Goal: Task Accomplishment & Management: Manage account settings

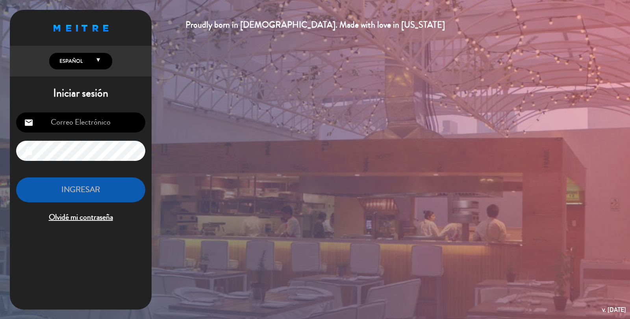
click at [103, 125] on input "email" at bounding box center [80, 122] width 129 height 20
type input "[EMAIL_ADDRESS][DOMAIN_NAME]"
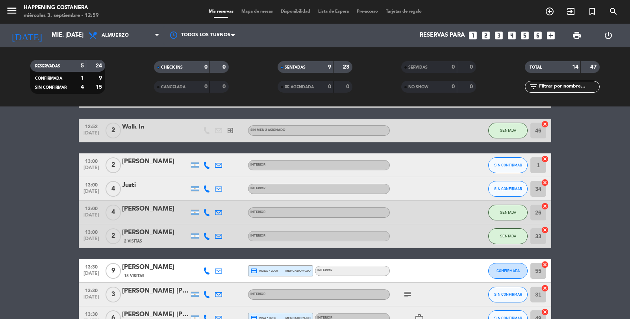
scroll to position [233, 0]
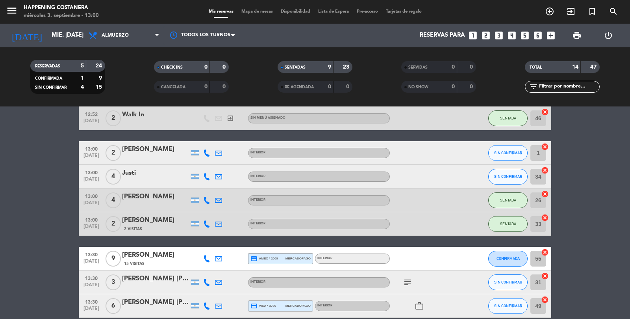
click at [266, 4] on div "menu Happening Costanera miércoles 3. septiembre - 13:00 Mis reservas Mapa de m…" at bounding box center [315, 12] width 630 height 24
click at [248, 11] on span "Mapa de mesas" at bounding box center [257, 11] width 39 height 4
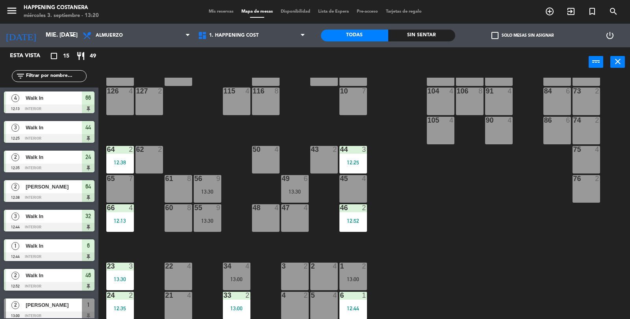
scroll to position [112, 0]
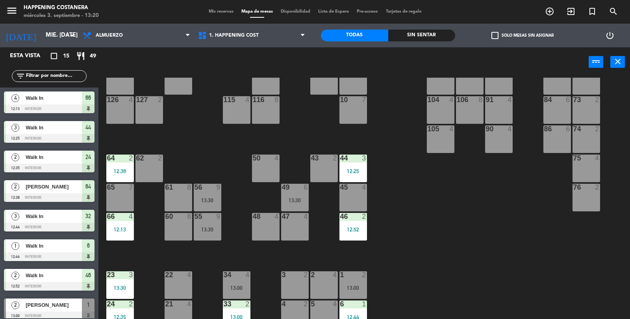
click at [275, 174] on div "50 4" at bounding box center [266, 168] width 28 height 28
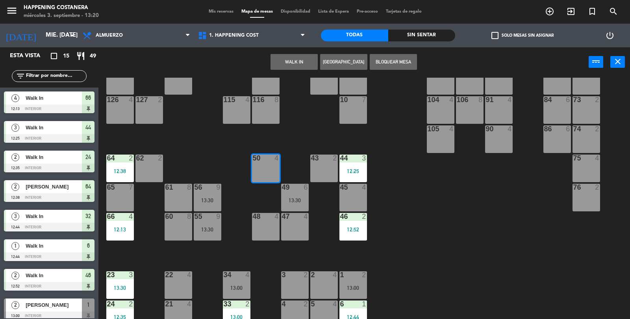
click at [301, 60] on button "WALK IN" at bounding box center [294, 62] width 47 height 16
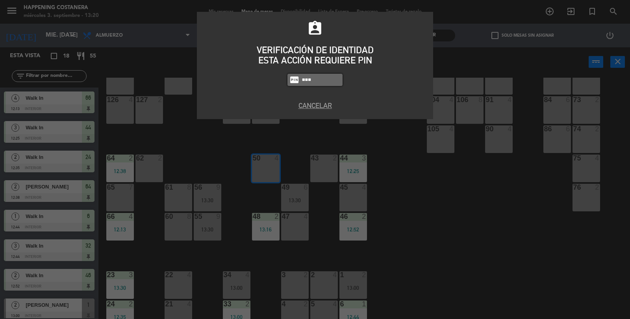
type input "3624"
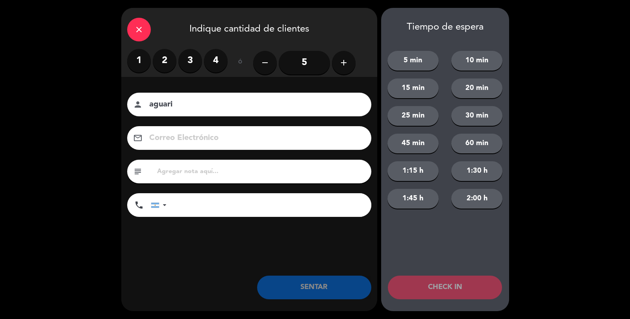
type input "aguari"
click at [155, 70] on div "1 2 3 4" at bounding box center [177, 61] width 100 height 24
click at [171, 50] on div "1 2 3 4" at bounding box center [177, 61] width 100 height 24
click at [167, 51] on label "2" at bounding box center [165, 61] width 24 height 24
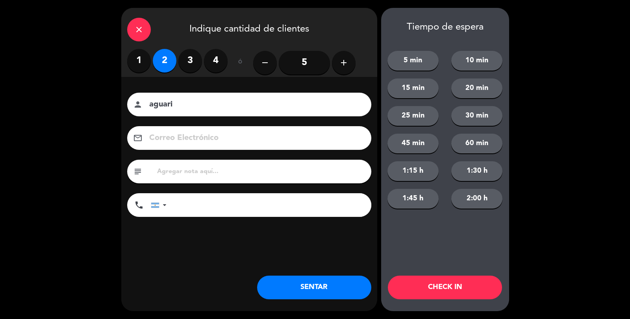
click at [303, 291] on button "SENTAR" at bounding box center [314, 287] width 114 height 24
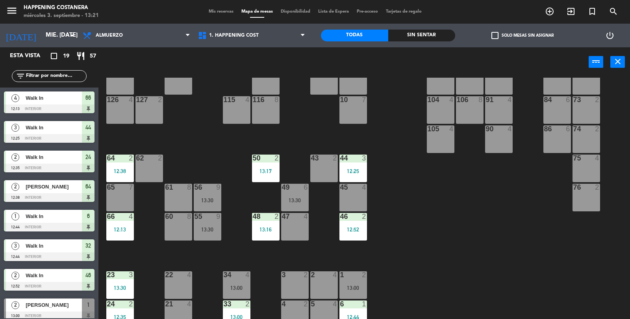
click at [35, 78] on input "text" at bounding box center [55, 76] width 61 height 9
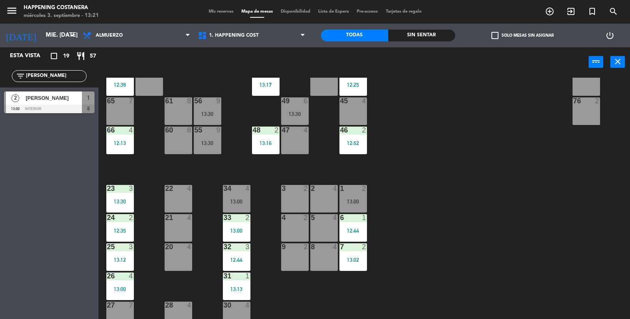
scroll to position [208, 0]
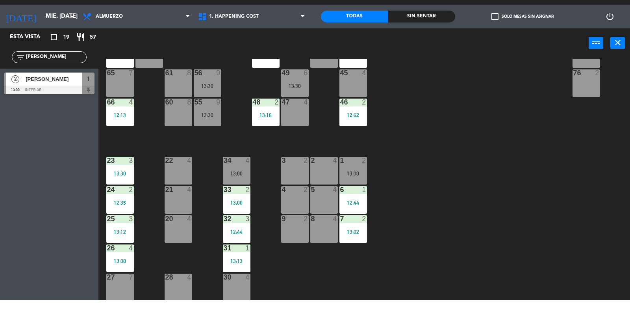
click at [50, 80] on input "[PERSON_NAME]" at bounding box center [55, 76] width 61 height 9
type input "[PERSON_NAME]"
click at [55, 99] on span "[PERSON_NAME]" at bounding box center [54, 98] width 56 height 8
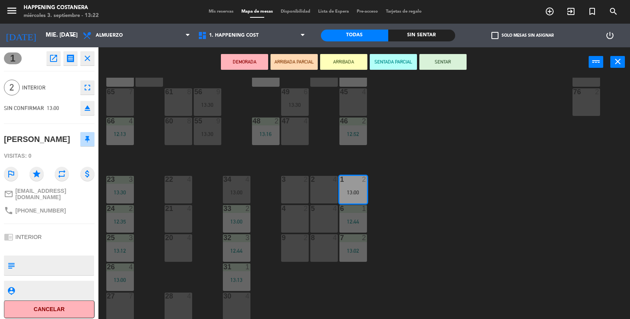
click at [457, 65] on button "SENTAR" at bounding box center [443, 62] width 47 height 16
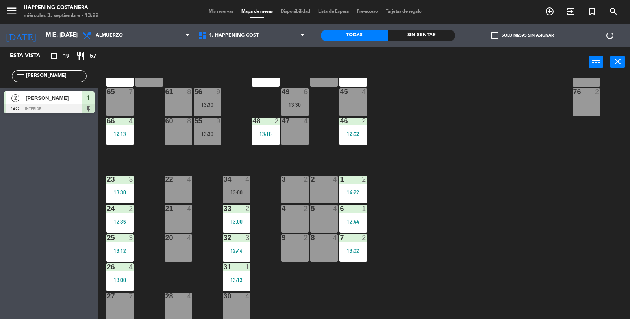
click at [70, 78] on input "[PERSON_NAME]" at bounding box center [55, 76] width 61 height 9
type input "d"
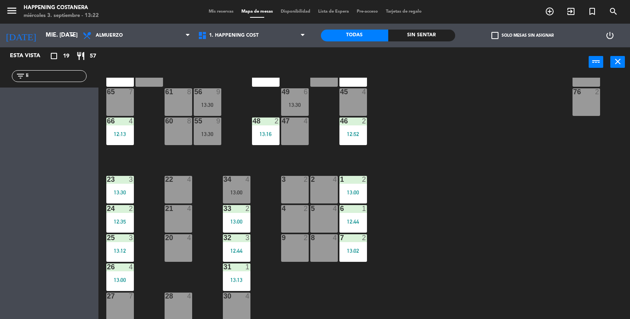
type input "l"
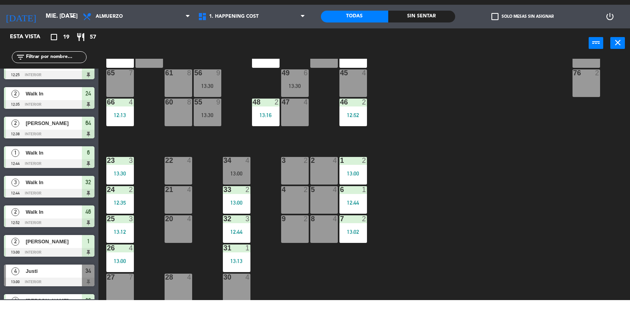
scroll to position [0, 0]
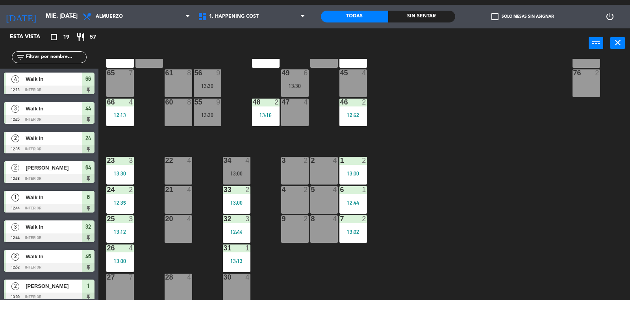
click at [47, 73] on input "text" at bounding box center [55, 76] width 61 height 9
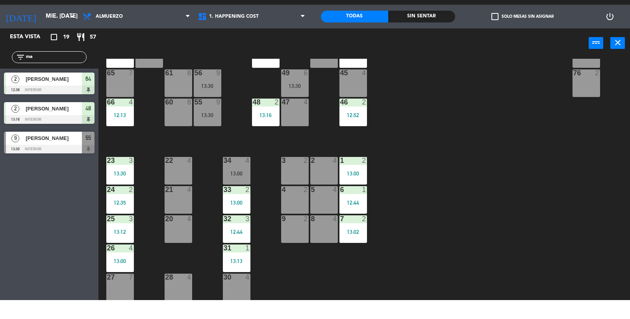
type input "m"
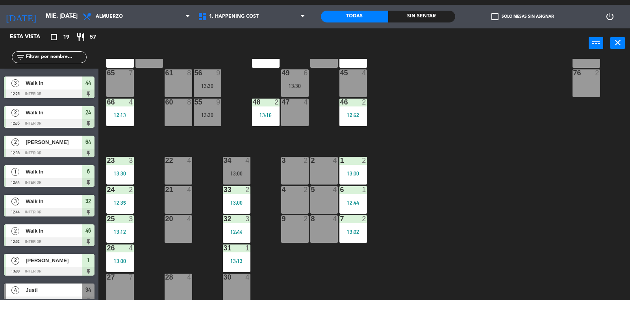
scroll to position [19, 0]
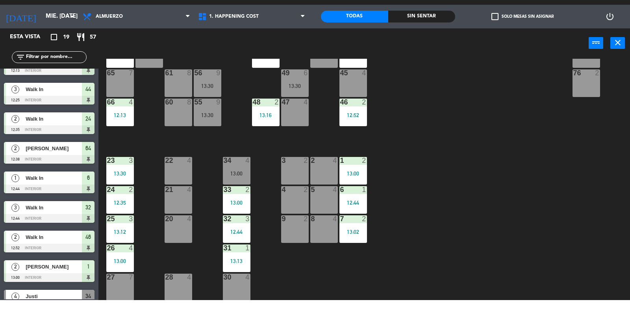
click at [184, 255] on div "20 4" at bounding box center [179, 248] width 28 height 28
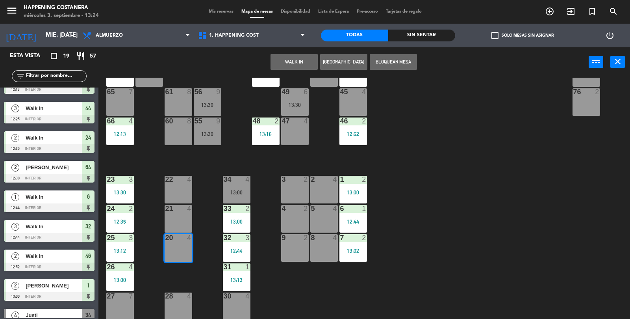
click at [296, 68] on button "WALK IN" at bounding box center [294, 62] width 47 height 16
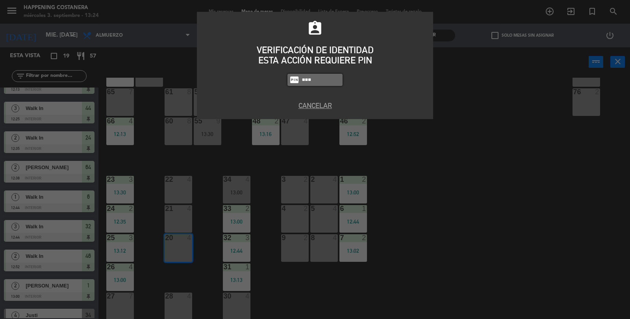
type input "3624"
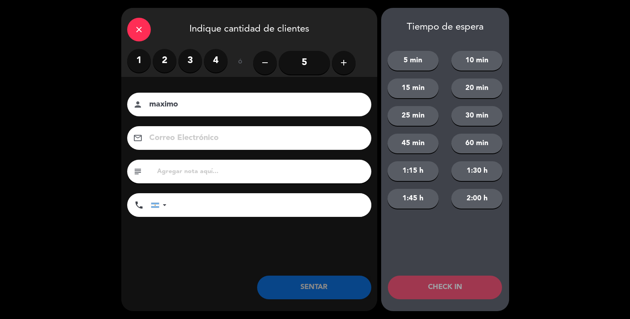
type input "maximo"
click at [216, 58] on label "4" at bounding box center [216, 61] width 24 height 24
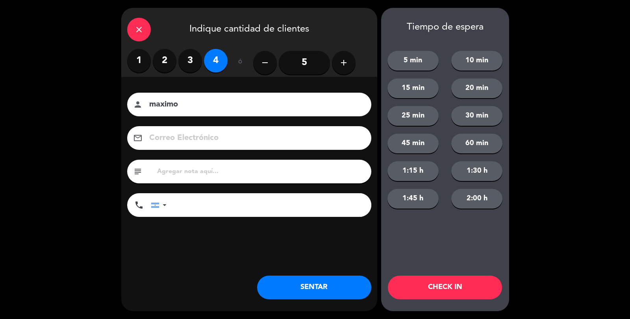
click at [298, 299] on button "SENTAR" at bounding box center [314, 287] width 114 height 24
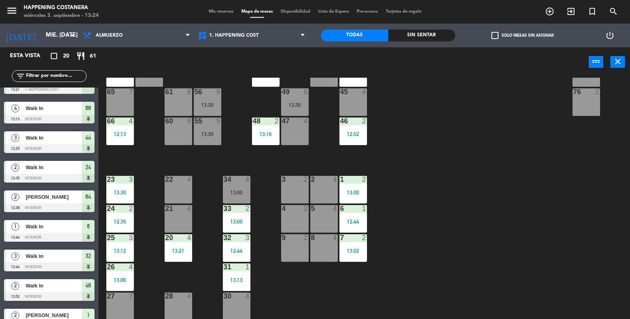
scroll to position [0, 0]
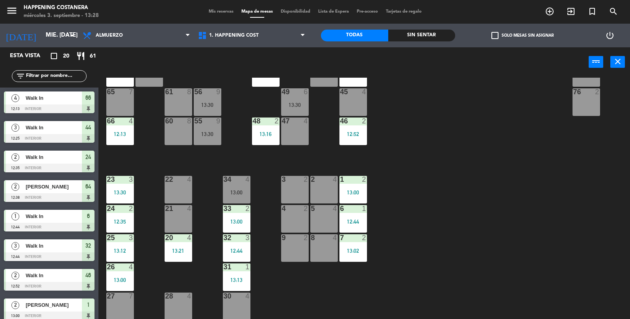
click at [38, 78] on input "text" at bounding box center [55, 76] width 61 height 9
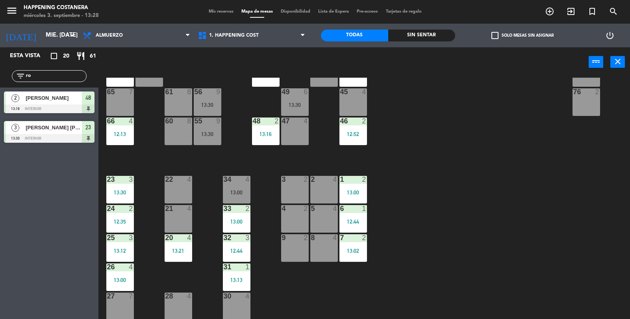
type input "r"
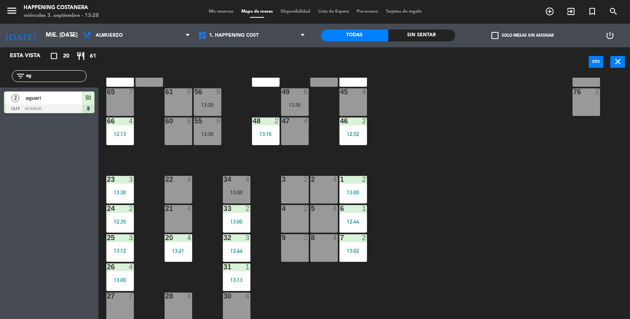
type input "a"
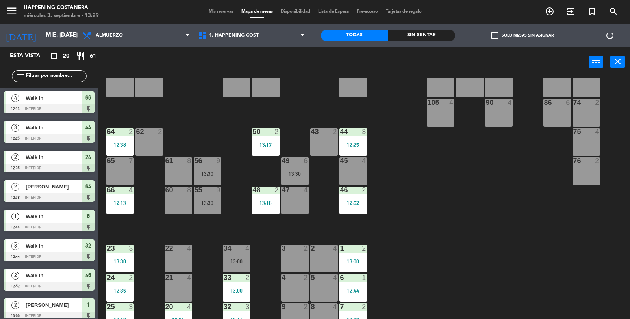
scroll to position [92, 0]
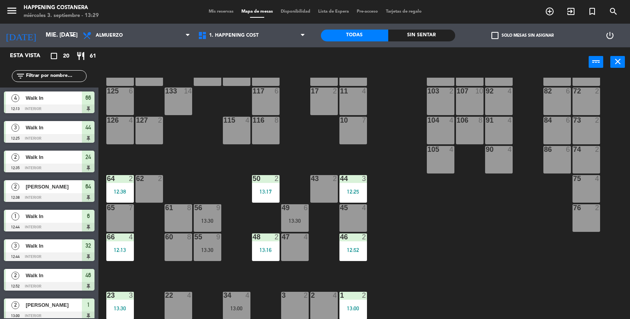
click at [269, 197] on div "50 2 13:17" at bounding box center [266, 189] width 28 height 28
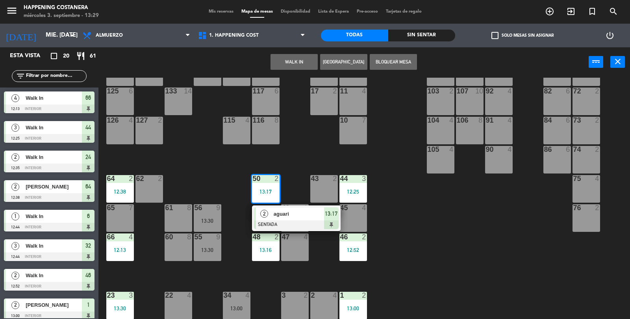
click at [334, 184] on div "43 2" at bounding box center [324, 189] width 28 height 28
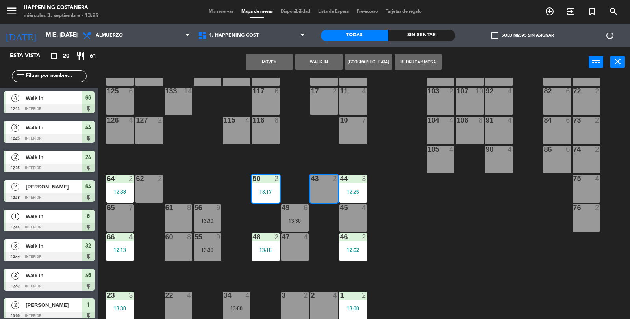
click at [281, 65] on button "Mover" at bounding box center [269, 62] width 47 height 16
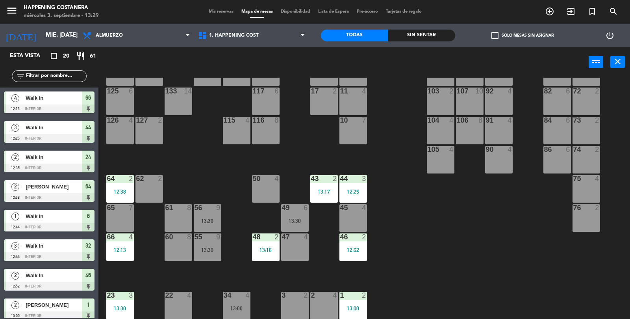
click at [473, 250] on div "69 2 122 6 121 6 120 6 14 4 CAVA 22 101 4 94 2 70 2 123 6 131 2 134 2 132 2 13 …" at bounding box center [368, 199] width 526 height 242
click at [479, 272] on div "69 2 122 6 121 6 120 6 14 4 CAVA 22 101 4 94 2 70 2 123 6 131 2 134 2 132 2 13 …" at bounding box center [368, 199] width 526 height 242
click at [474, 261] on div "69 2 122 6 121 6 120 6 14 4 CAVA 22 101 4 94 2 70 2 123 6 131 2 134 2 132 2 13 …" at bounding box center [368, 199] width 526 height 242
click at [346, 243] on div "46 2 12:52" at bounding box center [354, 247] width 28 height 28
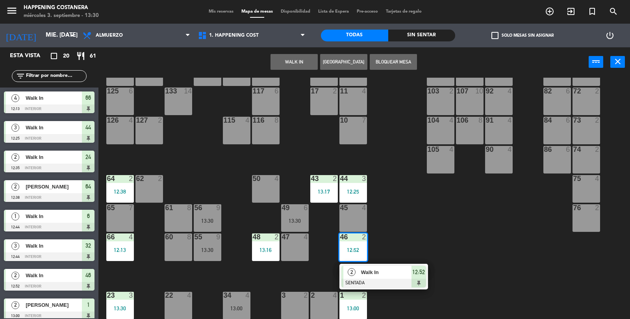
click at [434, 225] on div "69 2 122 6 121 6 120 6 14 4 CAVA 22 101 4 94 2 70 2 123 6 131 2 134 2 132 2 13 …" at bounding box center [368, 199] width 526 height 242
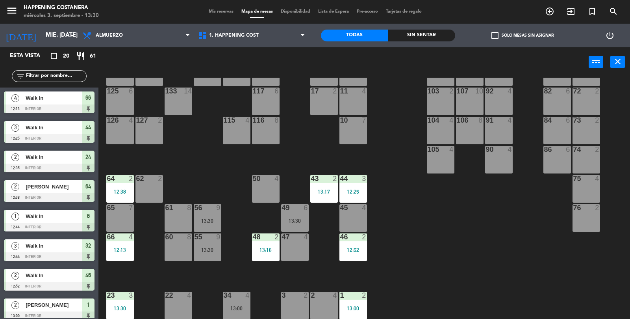
click at [416, 242] on div "69 2 122 6 121 6 120 6 14 4 CAVA 22 101 4 94 2 70 2 123 6 131 2 134 2 132 2 13 …" at bounding box center [368, 199] width 526 height 242
click at [59, 73] on input "text" at bounding box center [55, 76] width 61 height 9
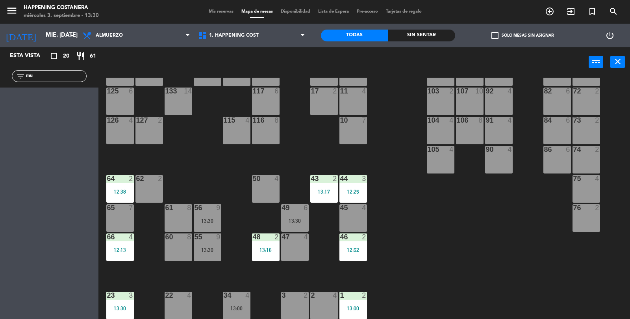
type input "m"
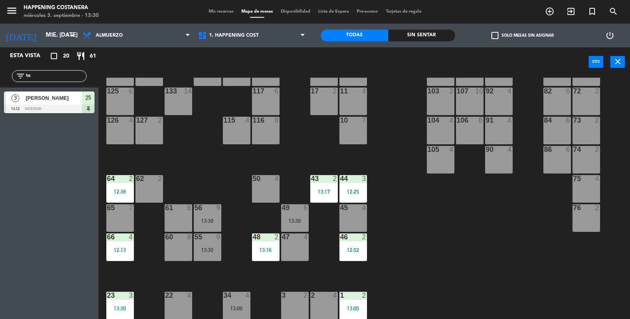
type input "t"
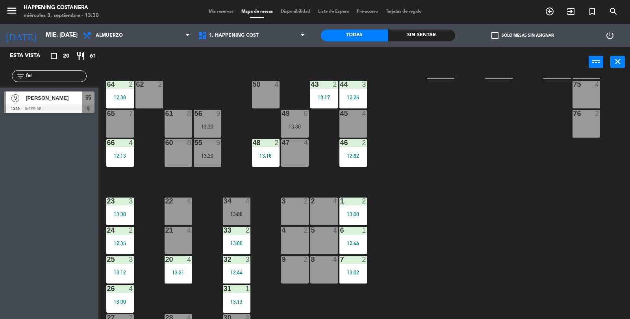
scroll to position [190, 0]
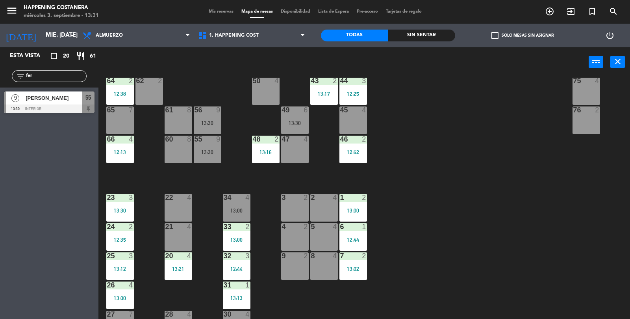
type input "fer"
click at [61, 97] on span "[PERSON_NAME]" at bounding box center [54, 98] width 56 height 8
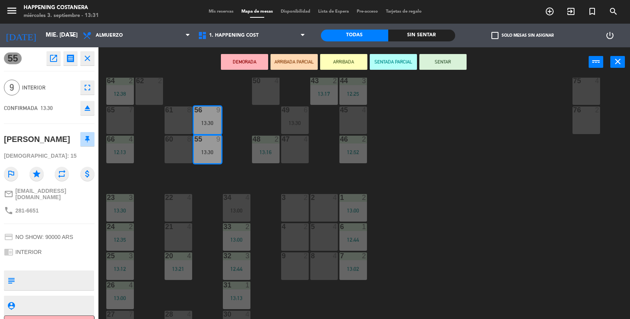
click at [462, 65] on button "SENTAR" at bounding box center [443, 62] width 47 height 16
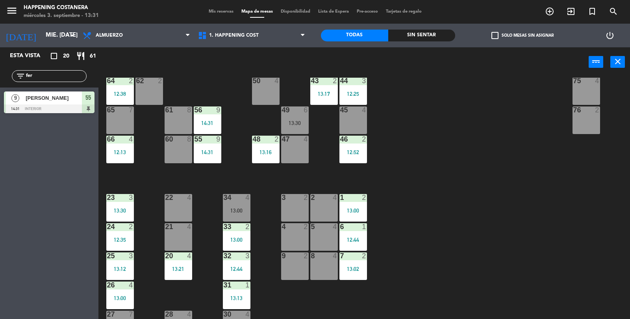
click at [58, 73] on input "fer" at bounding box center [55, 76] width 61 height 9
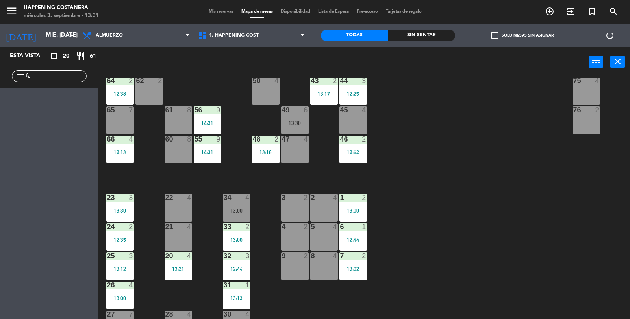
type input "f"
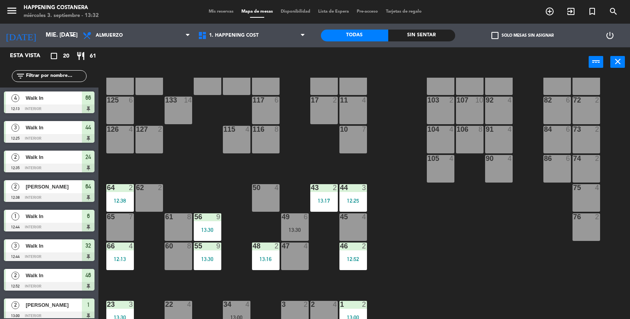
scroll to position [208, 0]
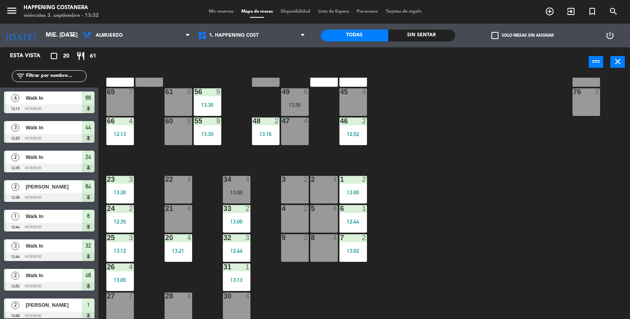
click at [542, 159] on div "69 2 122 6 121 6 120 6 14 4 CAVA 22 101 4 94 2 70 2 123 6 131 2 134 2 132 2 13 …" at bounding box center [368, 199] width 526 height 242
click at [546, 156] on div "69 2 122 6 121 6 120 6 14 4 CAVA 22 101 4 94 2 70 2 123 6 131 2 134 2 132 2 13 …" at bounding box center [368, 199] width 526 height 242
click at [545, 156] on div "69 2 122 6 121 6 120 6 14 4 CAVA 22 101 4 94 2 70 2 123 6 131 2 134 2 132 2 13 …" at bounding box center [368, 199] width 526 height 242
click at [554, 270] on div "69 2 122 6 121 6 120 6 14 4 CAVA 22 101 4 94 2 70 2 123 6 131 2 134 2 132 2 13 …" at bounding box center [368, 199] width 526 height 242
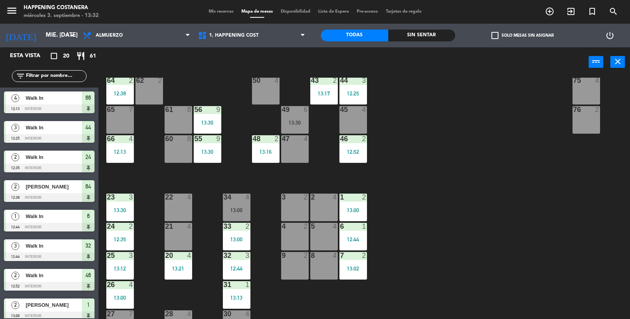
scroll to position [190, 0]
click at [570, 178] on div "69 2 122 6 121 6 120 6 14 4 CAVA 22 101 4 94 2 70 2 123 6 131 2 134 2 132 2 13 …" at bounding box center [368, 199] width 526 height 242
click at [215, 116] on div "56 9 13:30" at bounding box center [208, 120] width 28 height 28
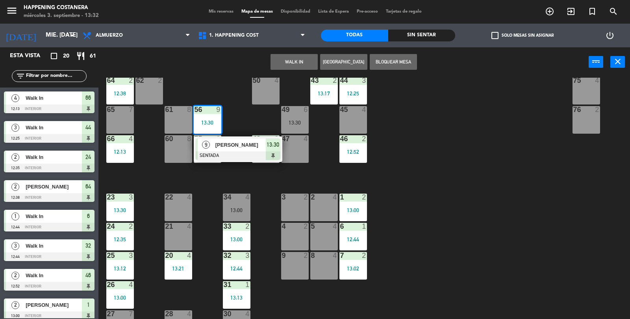
click at [576, 189] on div "69 2 122 6 121 6 120 6 14 4 CAVA 22 101 4 94 2 70 2 123 6 131 2 134 2 132 2 13 …" at bounding box center [368, 199] width 526 height 242
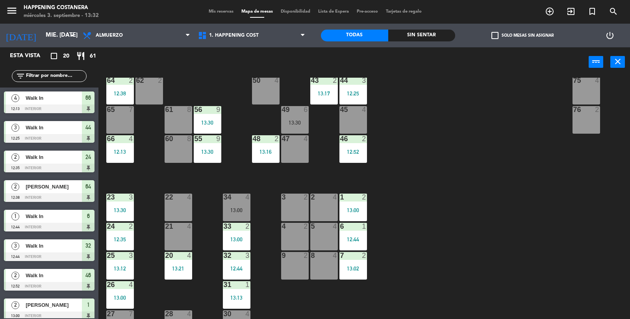
click at [48, 74] on input "text" at bounding box center [55, 76] width 61 height 9
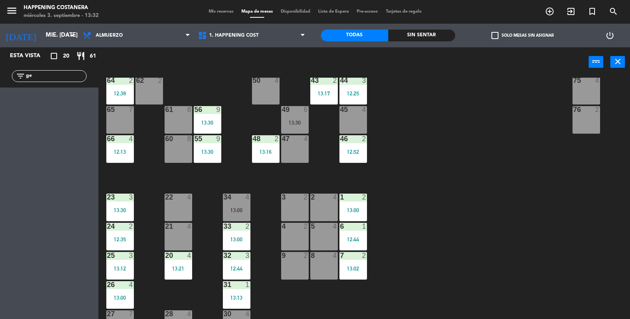
type input "g"
type input "h"
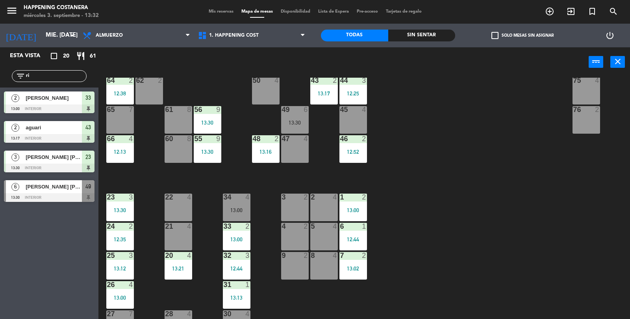
type input "r"
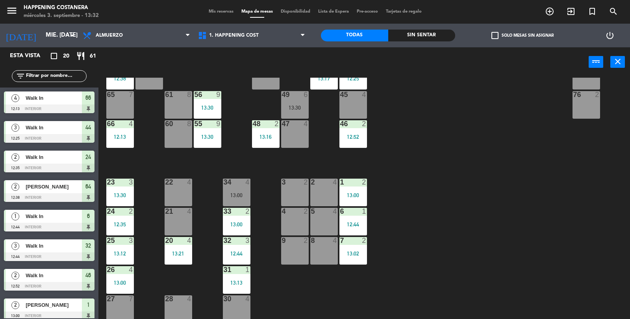
scroll to position [208, 0]
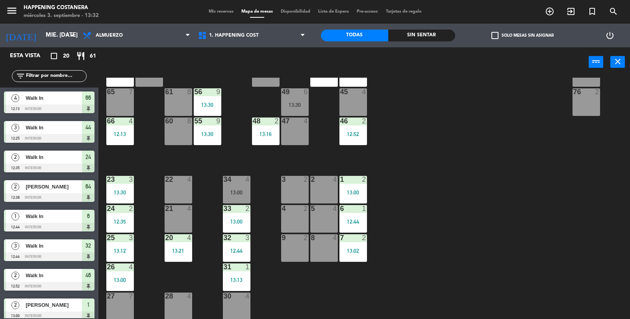
click at [292, 93] on div at bounding box center [294, 91] width 13 height 7
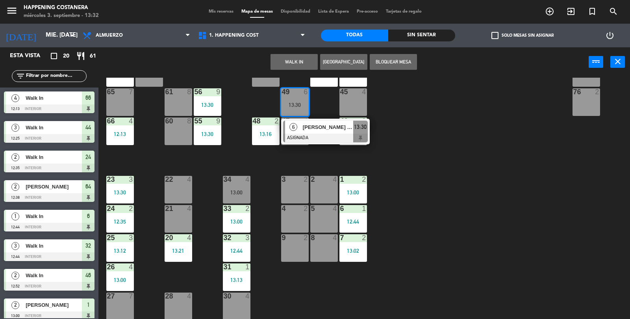
click at [330, 129] on span "[PERSON_NAME] [PERSON_NAME]" at bounding box center [328, 127] width 50 height 8
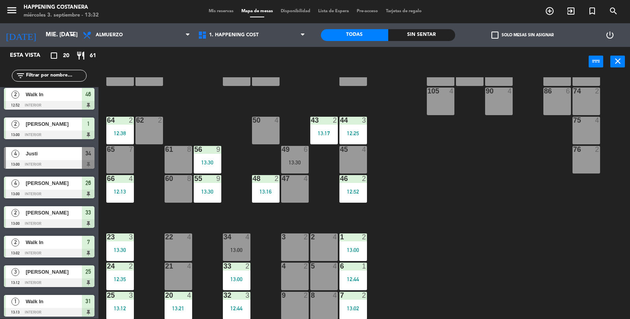
scroll to position [149, 0]
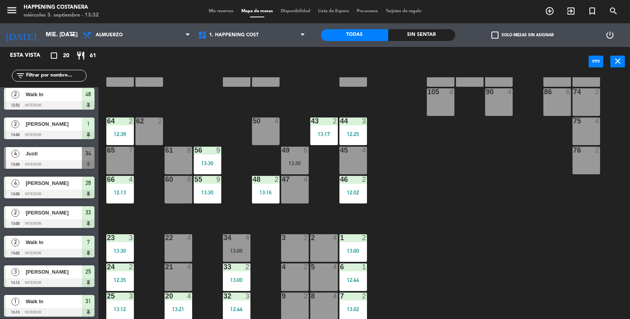
click at [299, 152] on div at bounding box center [294, 150] width 13 height 7
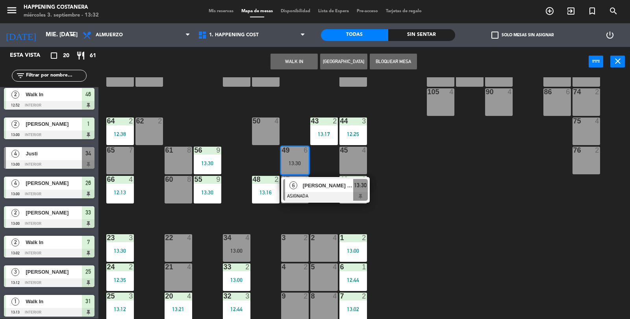
click at [323, 196] on div at bounding box center [325, 196] width 85 height 9
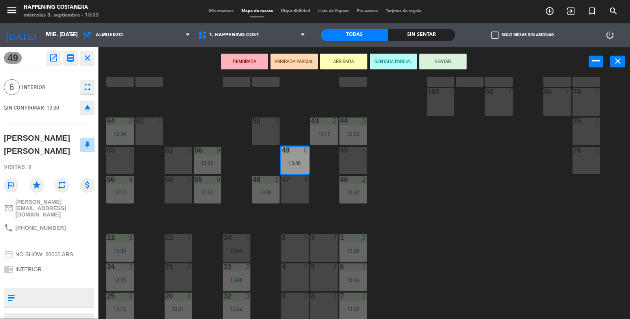
click at [459, 55] on button "SENTAR" at bounding box center [443, 62] width 47 height 16
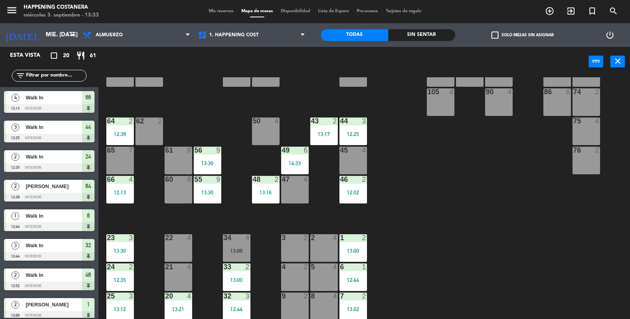
scroll to position [180, 0]
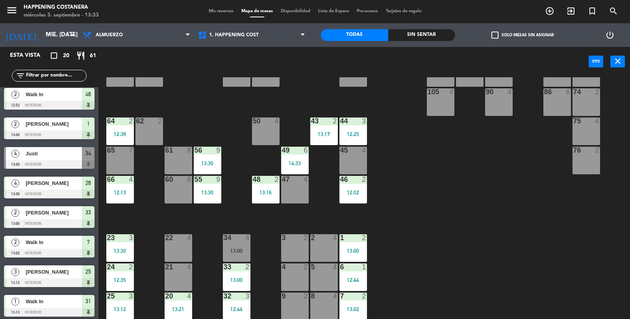
click at [461, 224] on div "69 2 122 6 121 6 120 6 14 4 CAVA 22 101 4 94 2 70 2 123 6 131 2 134 2 132 2 13 …" at bounding box center [368, 198] width 526 height 242
click at [355, 197] on div "46 2 12:52" at bounding box center [354, 190] width 28 height 28
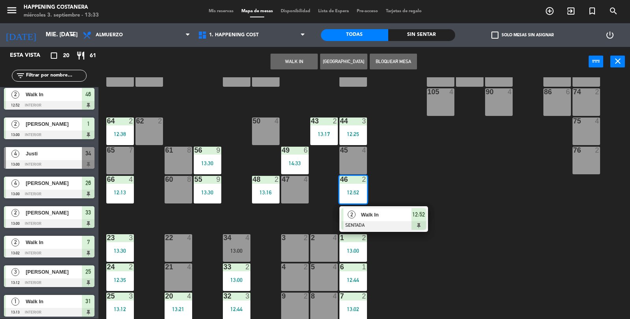
click at [526, 156] on div "69 2 122 6 121 6 120 6 14 4 CAVA 22 101 4 94 2 70 2 123 6 131 2 134 2 132 2 13 …" at bounding box center [368, 198] width 526 height 242
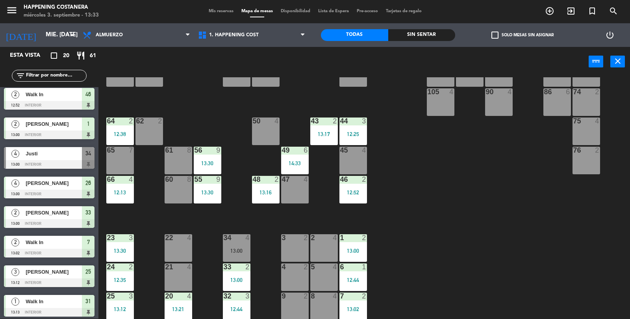
click at [266, 117] on div at bounding box center [265, 120] width 13 height 7
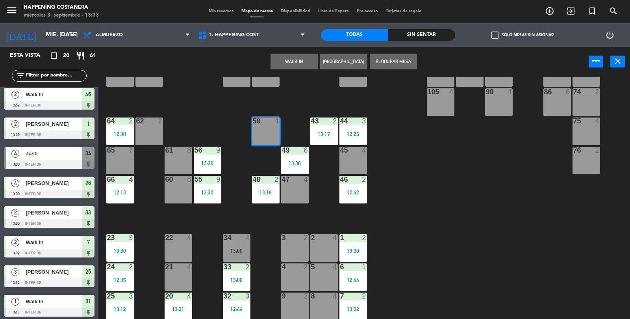
click at [287, 58] on button "WALK IN" at bounding box center [294, 62] width 47 height 16
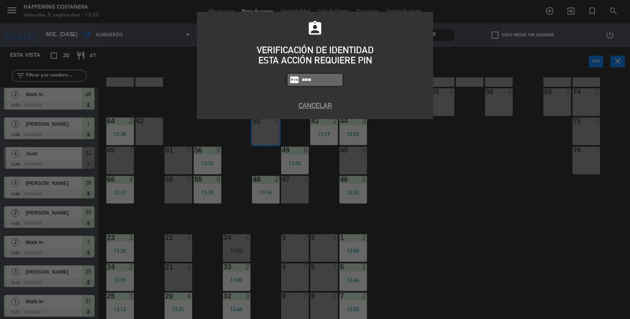
type input "9660"
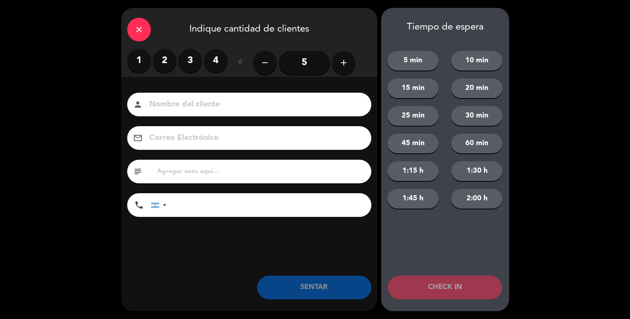
click at [195, 61] on label "3" at bounding box center [190, 61] width 24 height 24
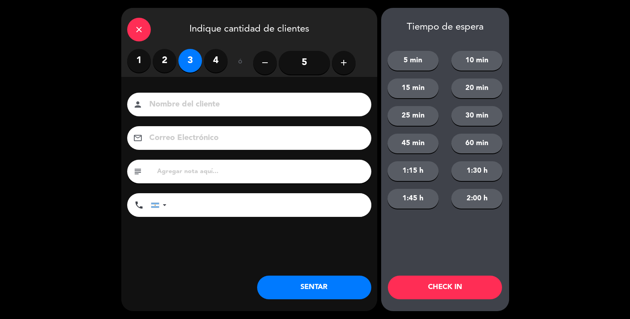
click at [206, 53] on label "4" at bounding box center [216, 61] width 24 height 24
click at [173, 109] on input at bounding box center [255, 105] width 213 height 14
click at [152, 103] on input "ptricio" at bounding box center [255, 105] width 213 height 14
type input "[PERSON_NAME]"
click at [286, 287] on button "SENTAR" at bounding box center [314, 287] width 114 height 24
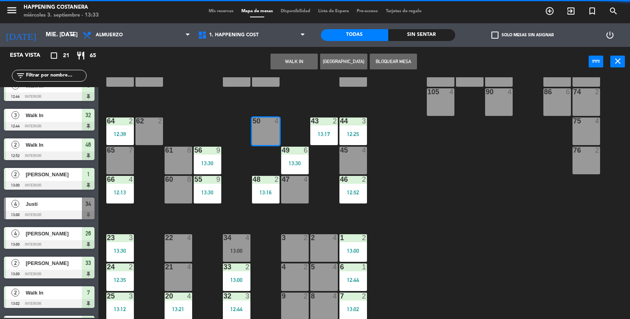
scroll to position [20, 0]
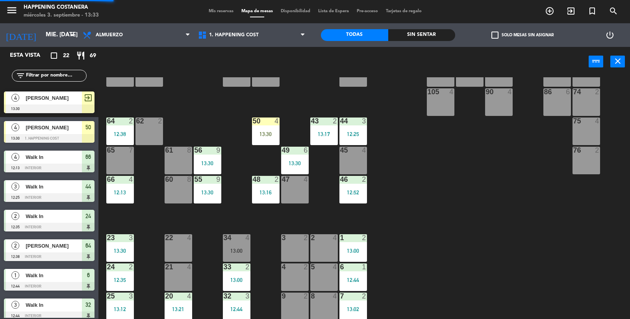
click at [295, 184] on div "47 4" at bounding box center [295, 190] width 28 height 28
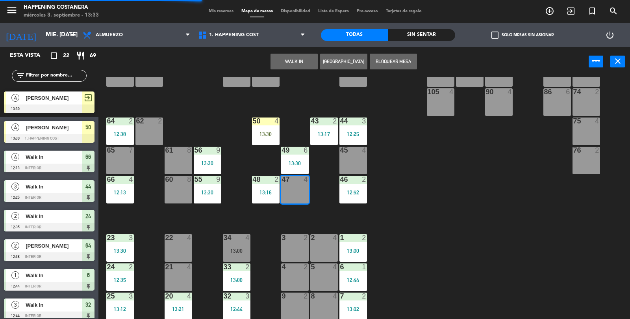
click at [272, 54] on button "WALK IN" at bounding box center [294, 62] width 47 height 16
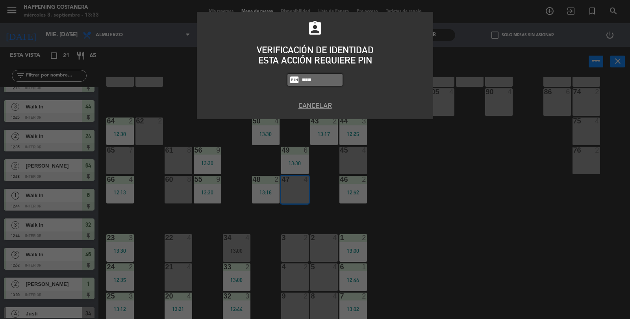
type input "9660"
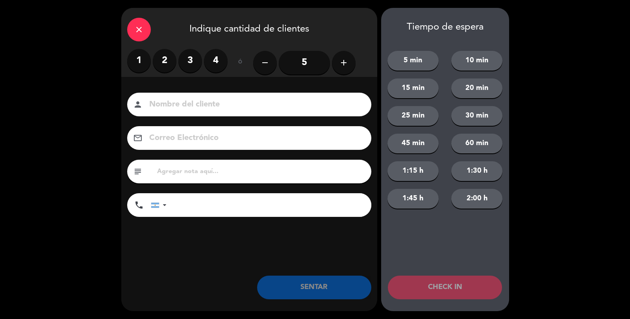
click at [159, 65] on label "2" at bounding box center [165, 61] width 24 height 24
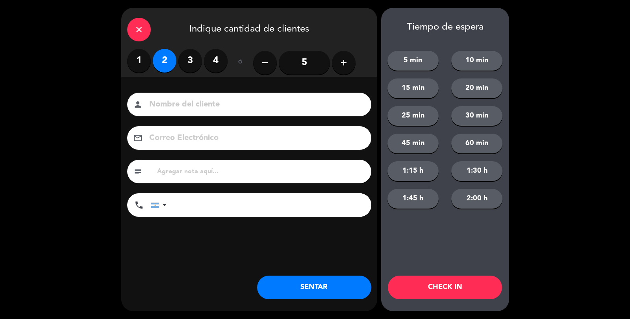
click at [159, 99] on input at bounding box center [255, 105] width 213 height 14
click at [293, 279] on button "SENTAR" at bounding box center [314, 287] width 114 height 24
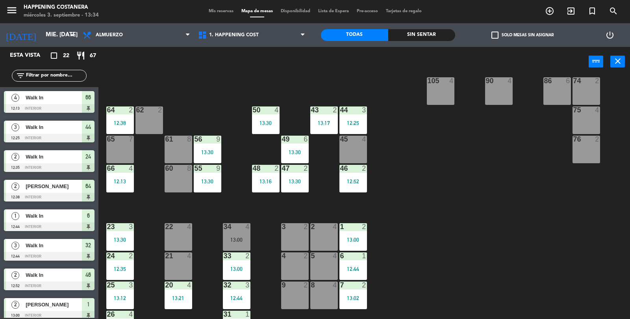
scroll to position [165, 0]
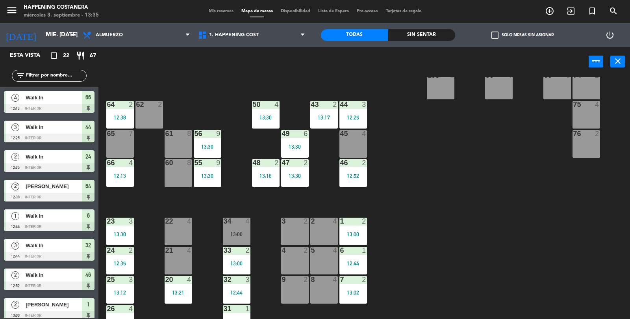
click at [38, 92] on div "Walk In" at bounding box center [53, 97] width 57 height 13
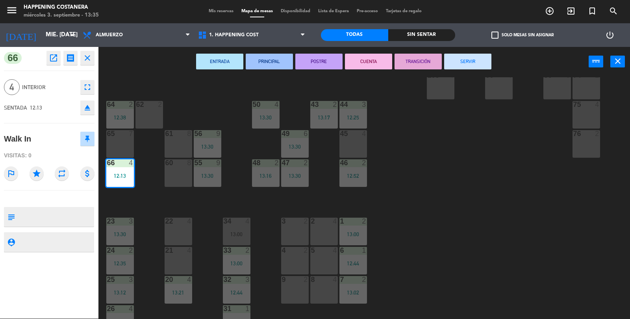
click at [480, 234] on div "69 2 122 6 121 6 120 6 14 4 CAVA 22 101 4 94 2 70 2 123 6 131 2 134 2 132 2 13 …" at bounding box center [368, 198] width 526 height 242
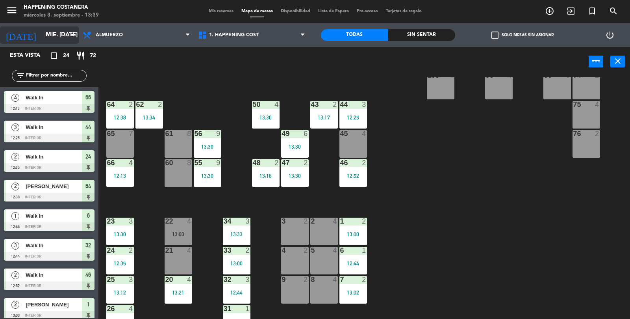
click at [42, 33] on input "mié. [DATE]" at bounding box center [80, 35] width 76 height 15
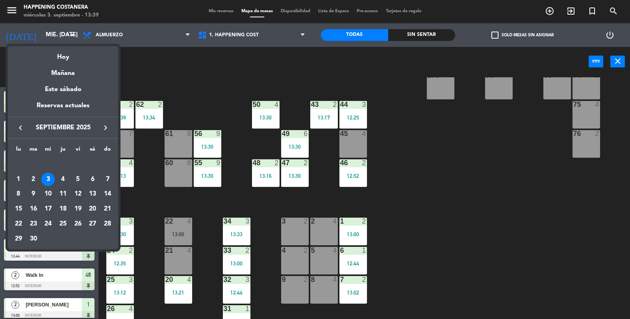
click at [83, 195] on div "12" at bounding box center [77, 193] width 13 height 13
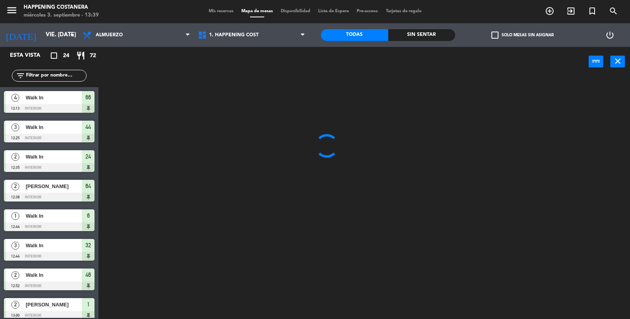
scroll to position [0, 0]
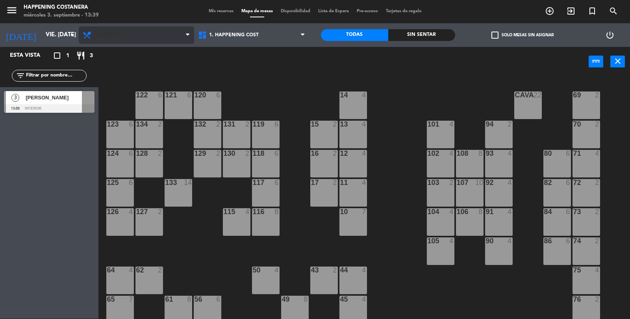
click at [109, 38] on span "Almuerzo" at bounding box center [136, 34] width 115 height 17
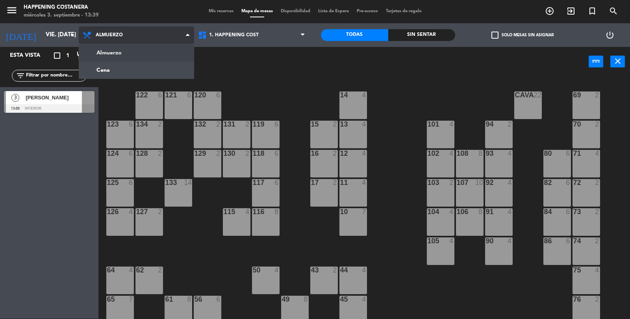
click at [97, 73] on ng-component "menu Happening Costanera miércoles 3. septiembre - 13:39 Mis reservas Mapa de m…" at bounding box center [315, 160] width 630 height 320
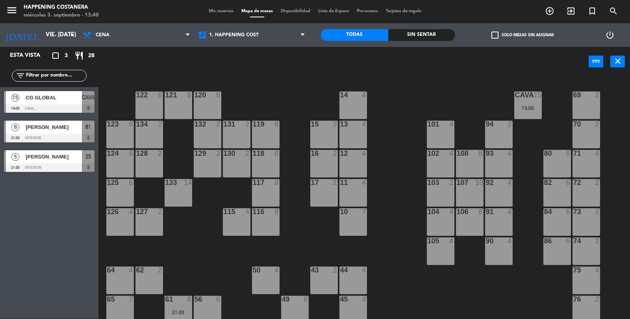
click at [33, 103] on div "CG GLOBAL" at bounding box center [53, 97] width 57 height 13
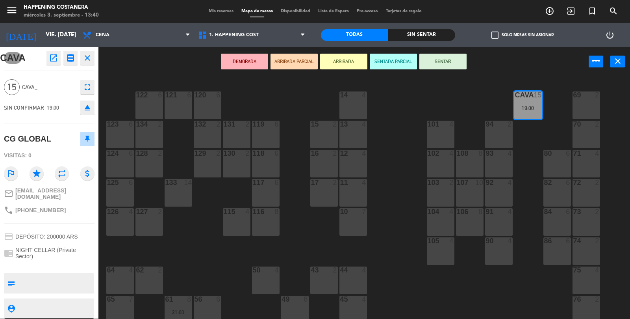
click at [53, 275] on textarea at bounding box center [55, 283] width 75 height 17
click at [46, 41] on input "vie. [DATE]" at bounding box center [80, 35] width 76 height 15
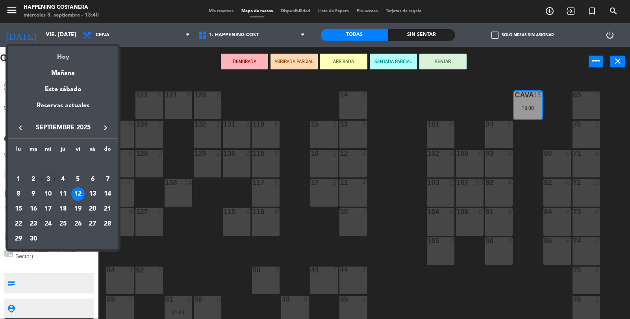
click at [63, 58] on div "Hoy" at bounding box center [63, 54] width 110 height 16
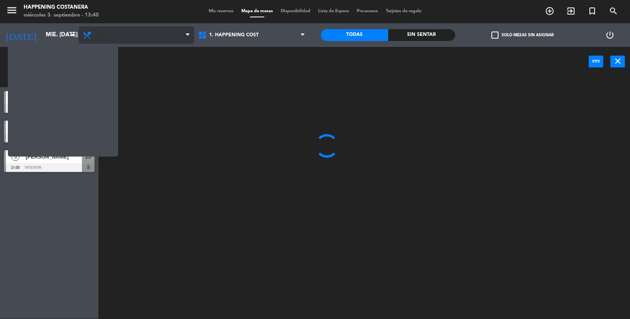
click at [108, 35] on span "Cena" at bounding box center [103, 35] width 14 height 6
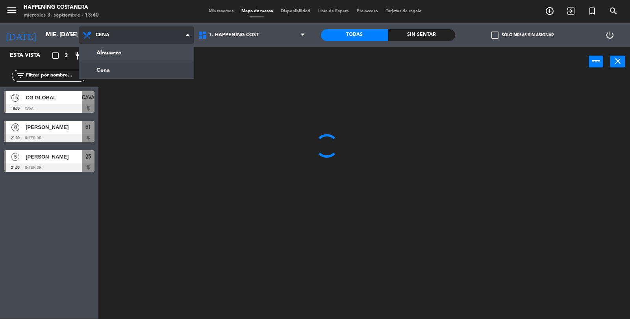
click at [103, 59] on ng-component "menu Happening Costanera miércoles 3. septiembre - 13:40 Mis reservas Mapa de m…" at bounding box center [315, 160] width 630 height 320
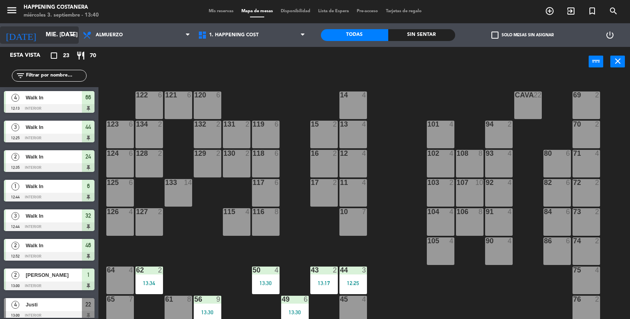
click at [45, 34] on input "mié. [DATE]" at bounding box center [80, 35] width 76 height 15
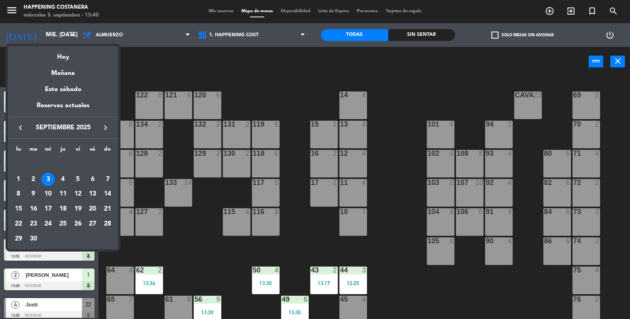
click at [76, 195] on div "12" at bounding box center [77, 193] width 13 height 13
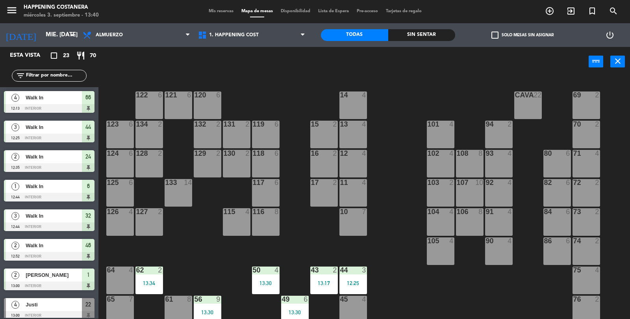
type input "vie. [DATE]"
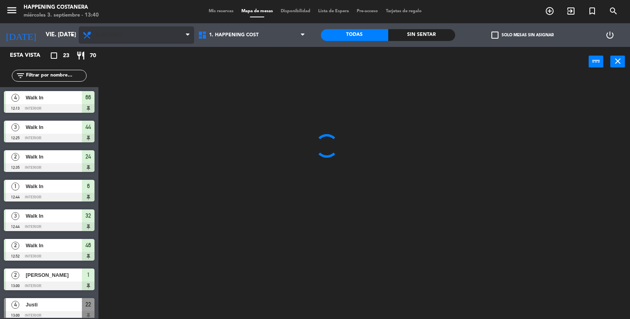
click at [103, 35] on span "Almuerzo" at bounding box center [109, 35] width 27 height 6
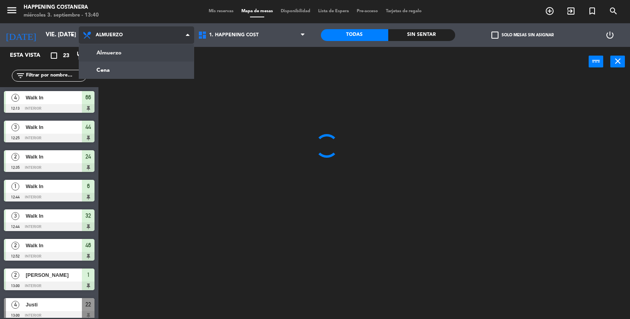
click at [103, 73] on ng-component "menu Happening Costanera miércoles 3. septiembre - 13:40 Mis reservas Mapa de m…" at bounding box center [315, 160] width 630 height 320
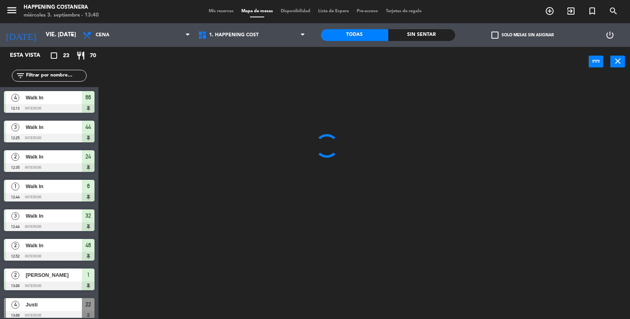
click at [51, 78] on input "text" at bounding box center [55, 75] width 61 height 9
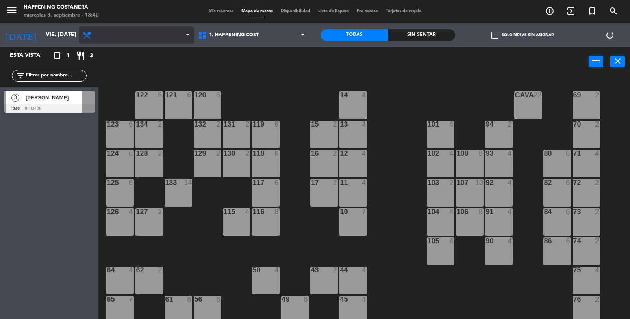
click at [95, 39] on span "Cena" at bounding box center [136, 34] width 115 height 17
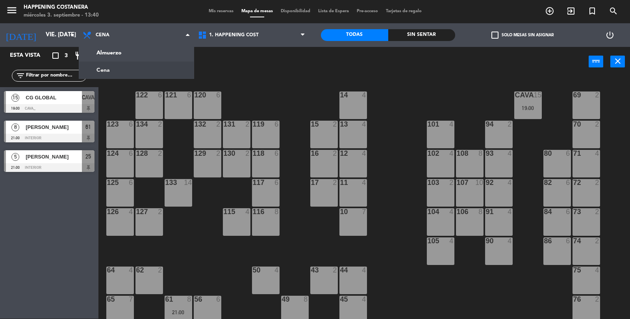
click at [36, 102] on div "CG GLOBAL" at bounding box center [53, 97] width 57 height 13
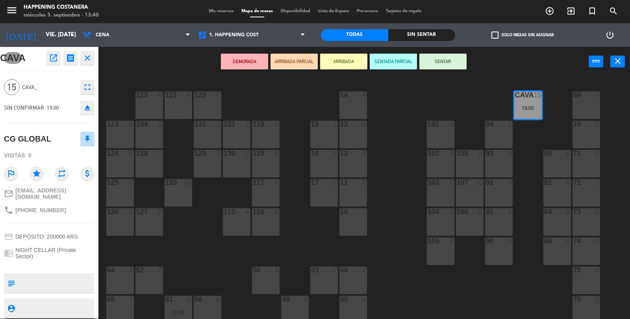
click at [47, 275] on textarea at bounding box center [55, 283] width 75 height 17
type textarea "menu 95k"
click at [63, 136] on div "CG GLOBAL" at bounding box center [49, 139] width 91 height 20
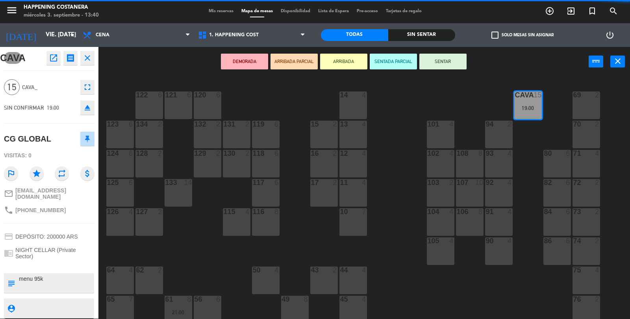
click at [86, 63] on button "close" at bounding box center [87, 58] width 14 height 14
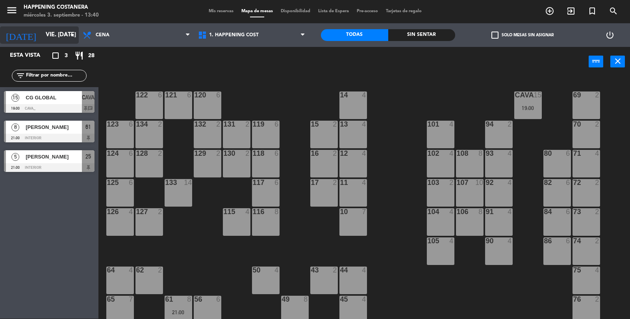
click at [47, 33] on input "vie. [DATE]" at bounding box center [80, 35] width 76 height 15
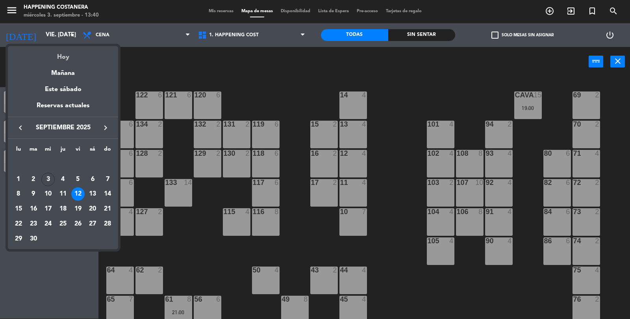
click at [61, 58] on div "Hoy" at bounding box center [63, 54] width 110 height 16
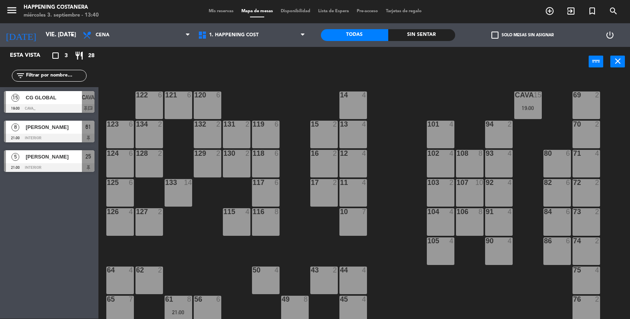
type input "mié. [DATE]"
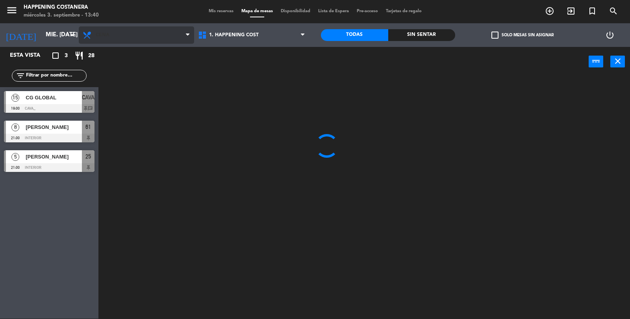
click at [100, 43] on span "Cena" at bounding box center [136, 34] width 115 height 17
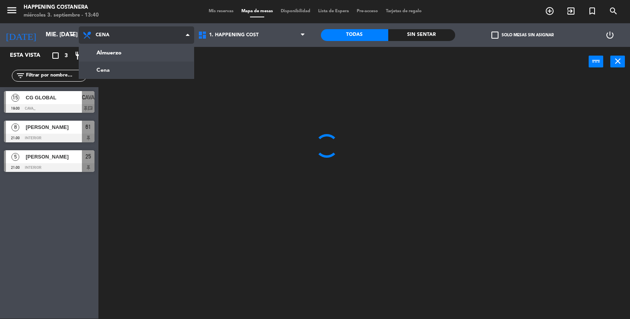
click at [99, 52] on ng-component "menu Happening Costanera miércoles 3. septiembre - 13:40 Mis reservas Mapa de m…" at bounding box center [315, 160] width 630 height 320
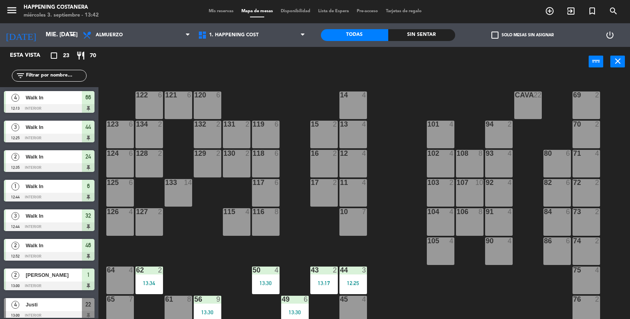
click at [51, 72] on input "text" at bounding box center [55, 75] width 61 height 9
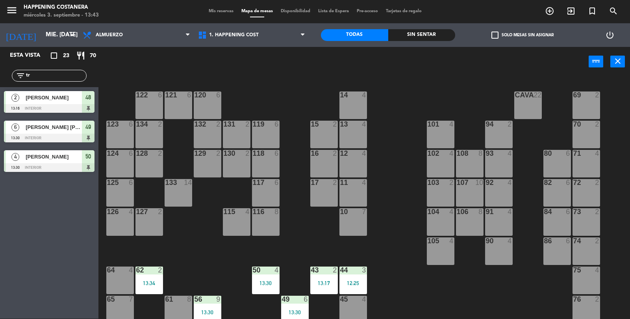
type input "t"
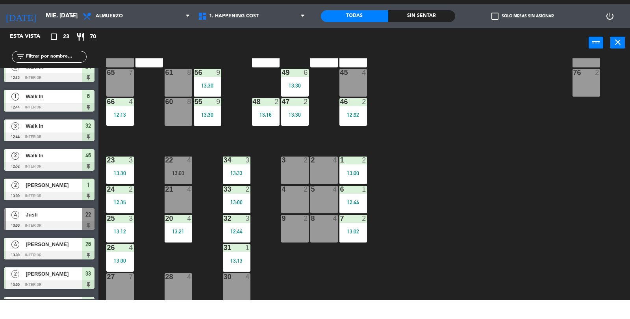
scroll to position [72, 0]
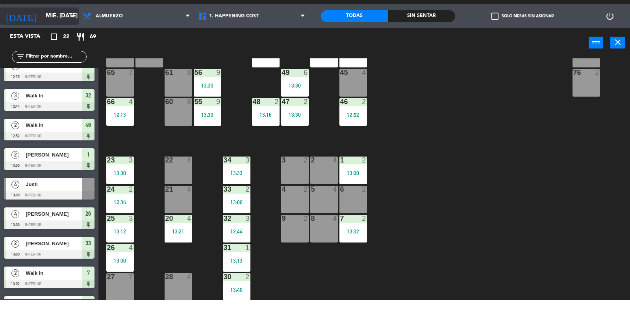
click at [42, 33] on input "mié. [DATE]" at bounding box center [80, 35] width 76 height 15
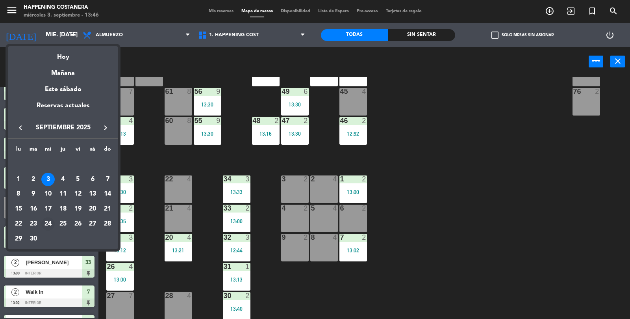
click at [49, 225] on div "24" at bounding box center [47, 223] width 13 height 13
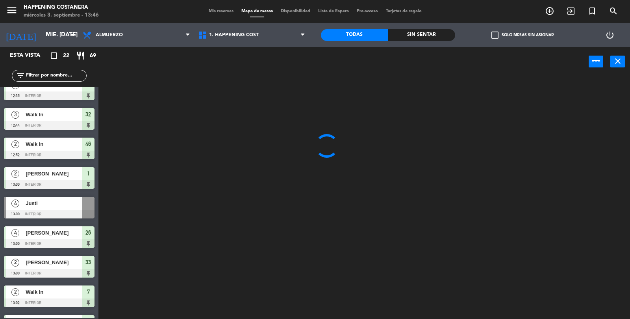
scroll to position [0, 0]
click at [96, 41] on span "Almuerzo" at bounding box center [136, 34] width 115 height 17
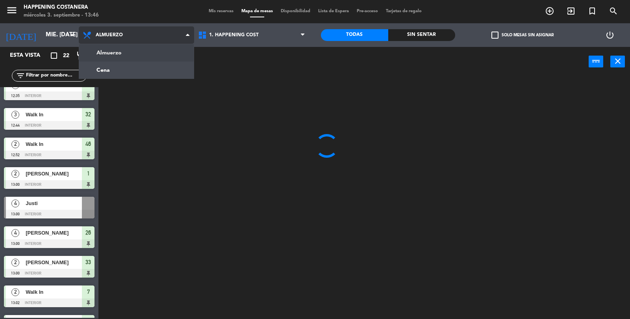
click at [99, 67] on ng-component "menu Happening Costanera miércoles 3. septiembre - 13:46 Mis reservas Mapa de m…" at bounding box center [315, 160] width 630 height 320
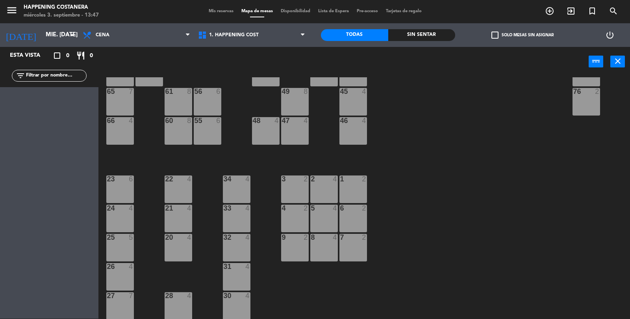
click at [589, 236] on div "69 2 122 6 121 6 120 6 14 4 CAVA 22 101 4 94 2 70 2 123 6 131 2 134 2 132 2 13 …" at bounding box center [368, 198] width 526 height 242
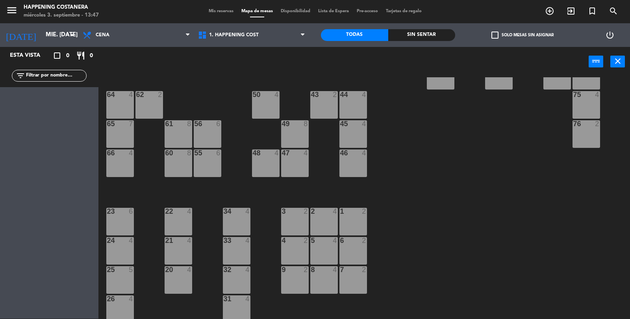
scroll to position [174, 0]
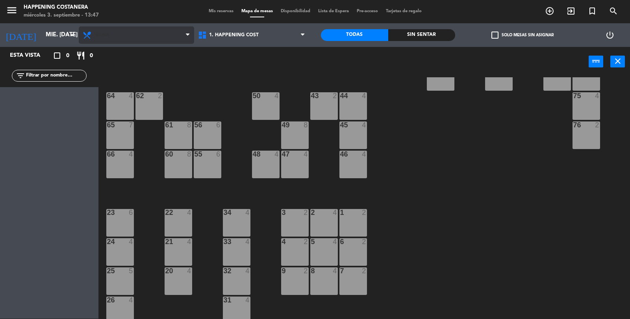
click at [101, 42] on span "Cena" at bounding box center [136, 34] width 115 height 17
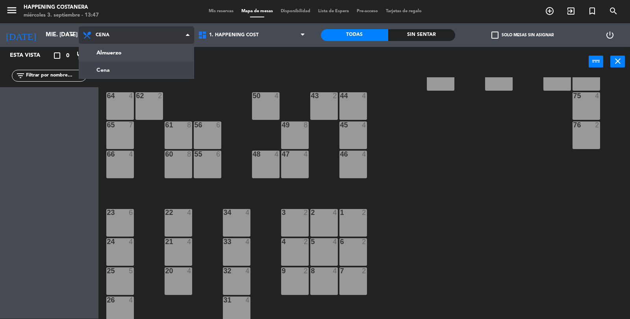
click at [115, 49] on ng-component "menu Happening Costanera miércoles 3. septiembre - 13:47 Mis reservas Mapa de m…" at bounding box center [315, 160] width 630 height 320
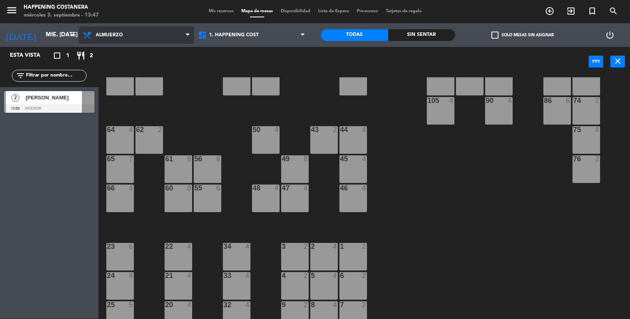
scroll to position [208, 0]
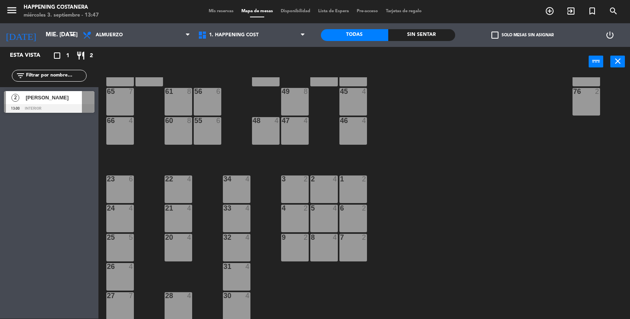
click at [582, 273] on div "69 2 122 6 121 6 120 6 14 4 CAVA 22 101 4 94 2 70 2 123 6 131 2 134 2 132 2 13 …" at bounding box center [368, 198] width 526 height 242
click at [540, 255] on div "69 2 122 6 121 6 120 6 14 4 CAVA 22 101 4 94 2 70 2 123 6 131 2 134 2 132 2 13 …" at bounding box center [368, 198] width 526 height 242
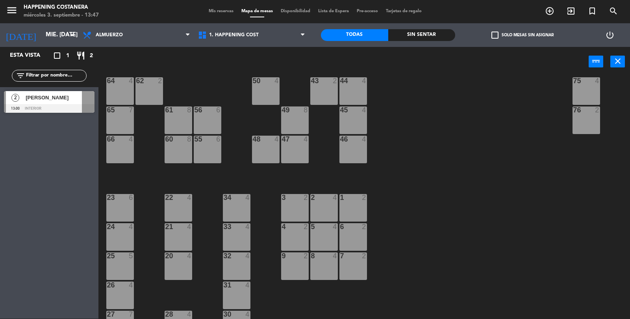
scroll to position [184, 0]
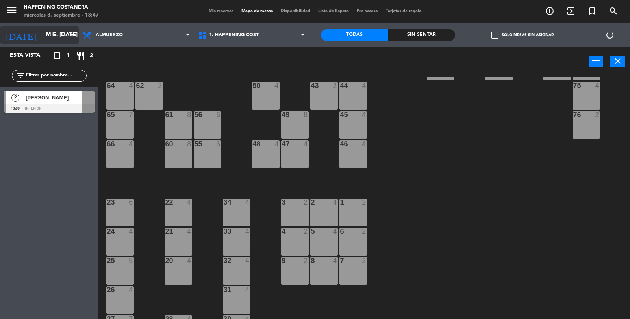
click at [42, 33] on input "mié. [DATE]" at bounding box center [80, 35] width 76 height 15
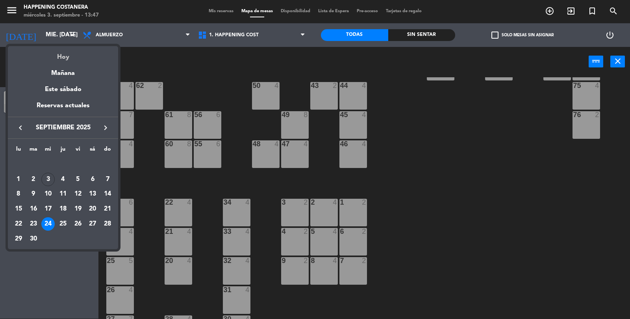
click at [68, 56] on div "Hoy" at bounding box center [63, 54] width 110 height 16
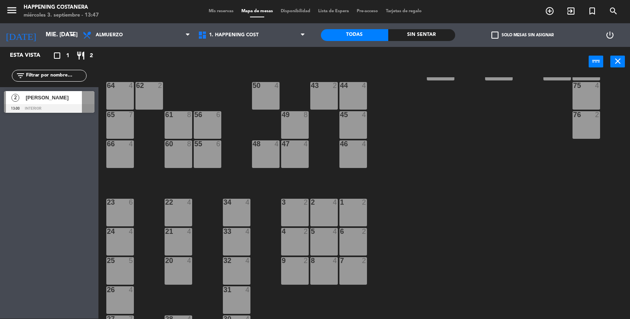
type input "mié. [DATE]"
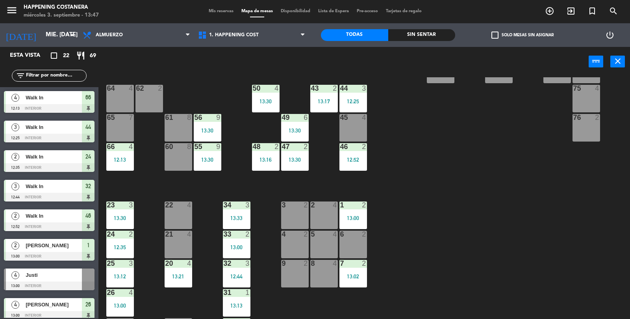
scroll to position [165, 0]
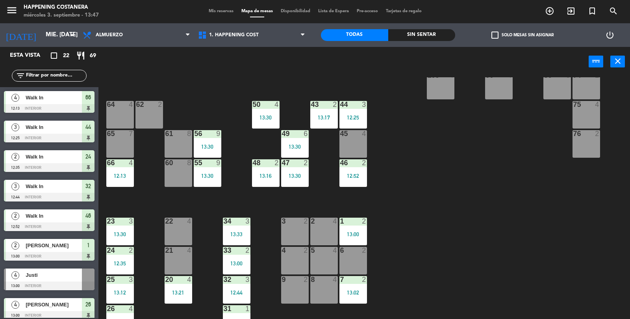
click at [122, 101] on div at bounding box center [119, 104] width 13 height 7
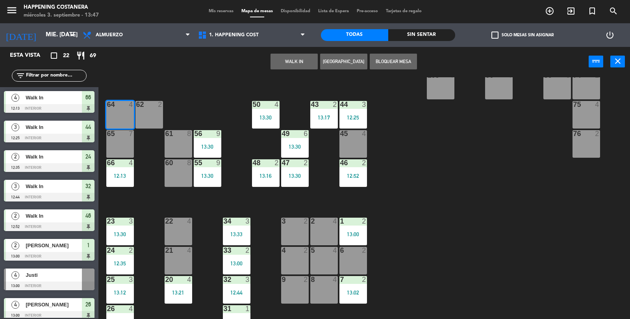
click at [290, 67] on button "WALK IN" at bounding box center [294, 62] width 47 height 16
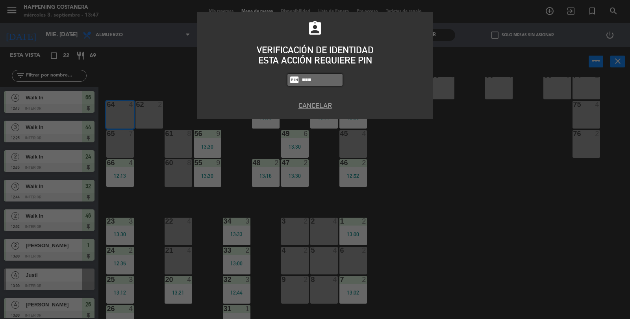
type input "9660"
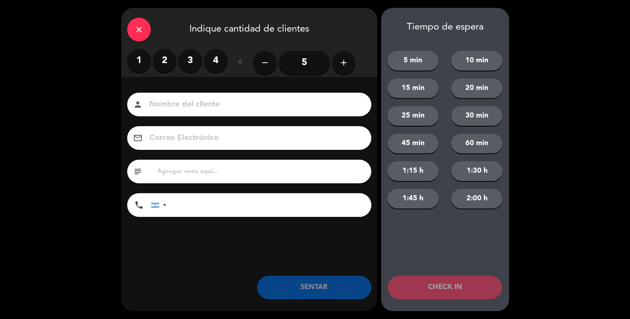
click at [157, 57] on label "2" at bounding box center [165, 61] width 24 height 24
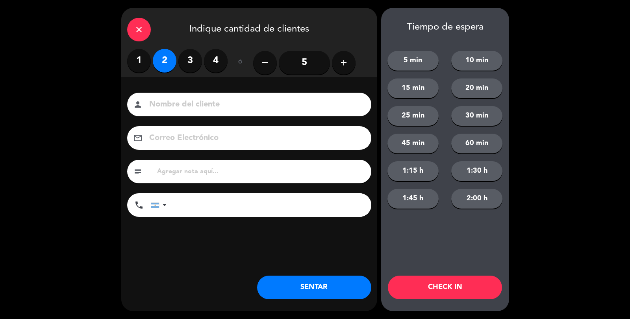
click at [182, 98] on input at bounding box center [255, 105] width 213 height 14
type input "[PERSON_NAME]"
click at [335, 290] on button "SENTAR" at bounding box center [314, 287] width 114 height 24
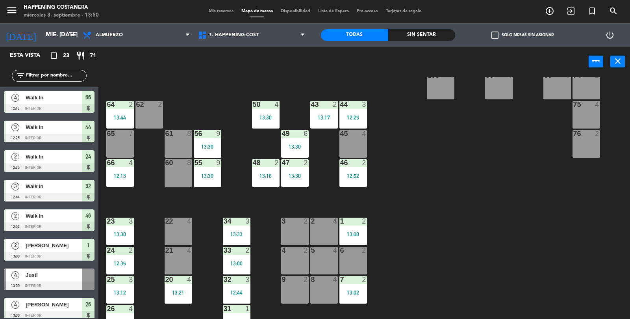
click at [146, 115] on div "62 2" at bounding box center [150, 115] width 28 height 28
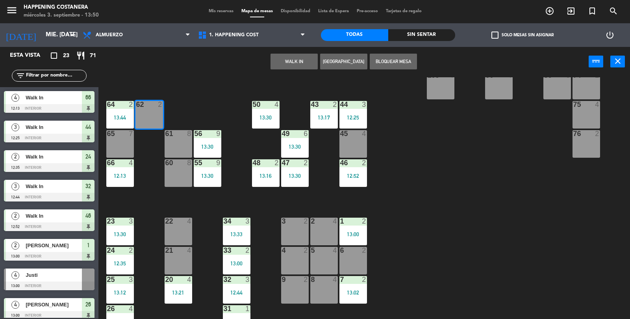
click at [294, 57] on button "WALK IN" at bounding box center [294, 62] width 47 height 16
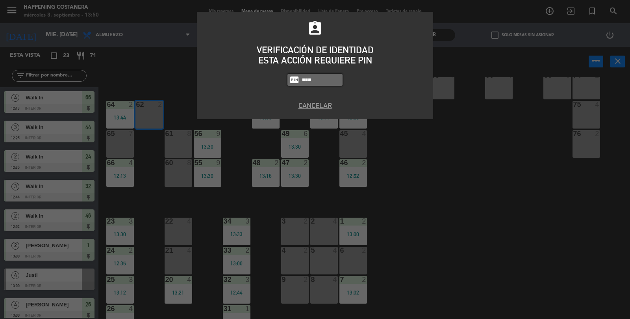
type input "9660"
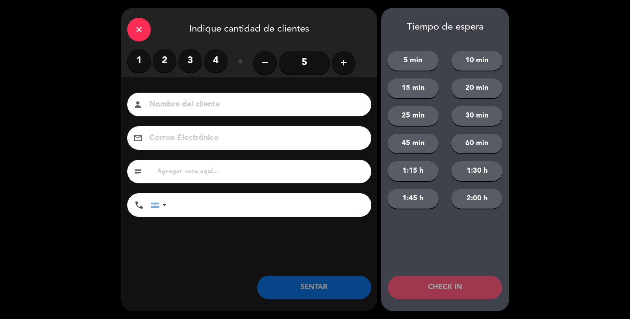
click at [165, 63] on label "2" at bounding box center [165, 61] width 24 height 24
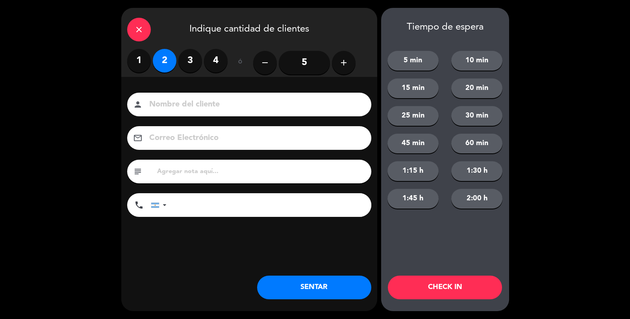
click at [170, 104] on input at bounding box center [255, 105] width 213 height 14
type input "[PERSON_NAME]"
click at [315, 287] on button "SENTAR" at bounding box center [314, 287] width 114 height 24
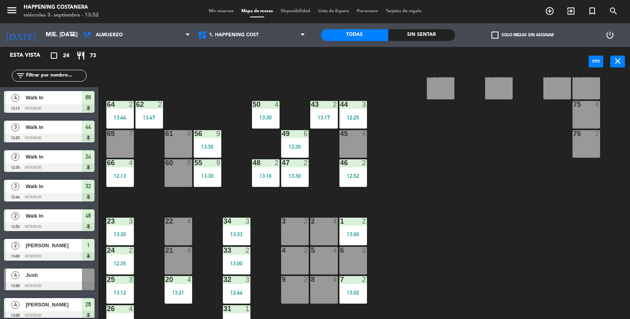
click at [128, 175] on div "12:13" at bounding box center [120, 176] width 28 height 6
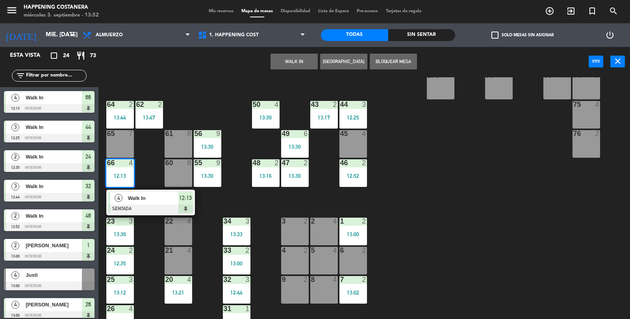
click at [135, 194] on span "Walk In" at bounding box center [153, 198] width 50 height 8
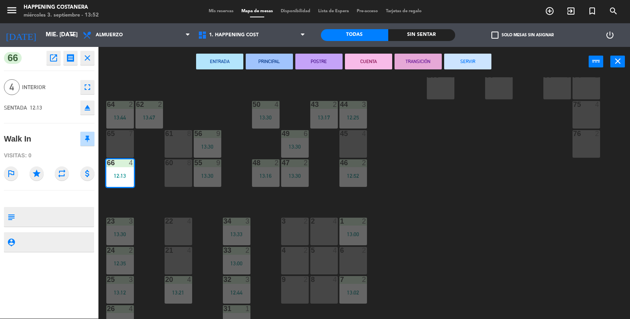
click at [476, 62] on button "SERVIR" at bounding box center [467, 62] width 47 height 16
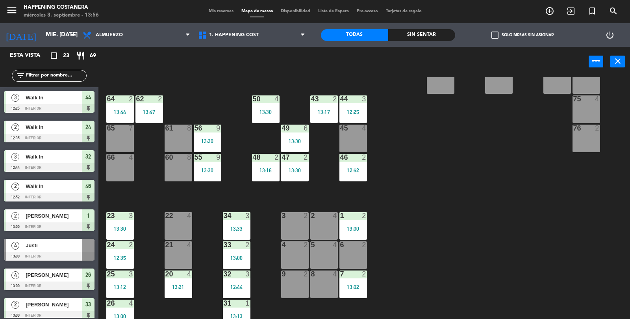
scroll to position [174, 0]
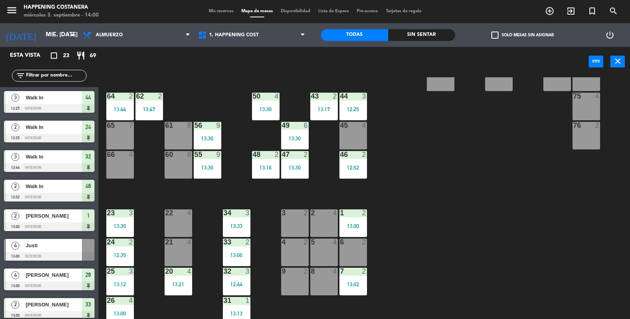
click at [509, 183] on div "69 2 122 6 121 6 120 6 14 4 CAVA 22 101 4 94 2 70 2 123 6 131 2 134 2 132 2 13 …" at bounding box center [368, 198] width 526 height 242
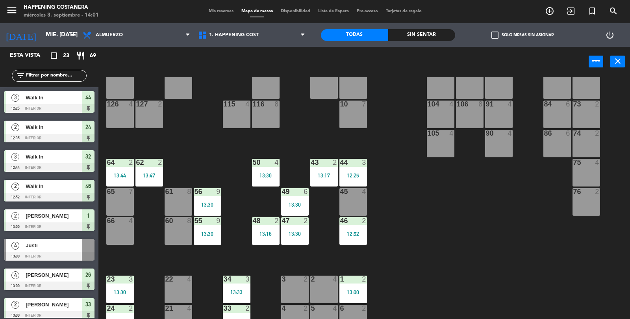
scroll to position [108, 0]
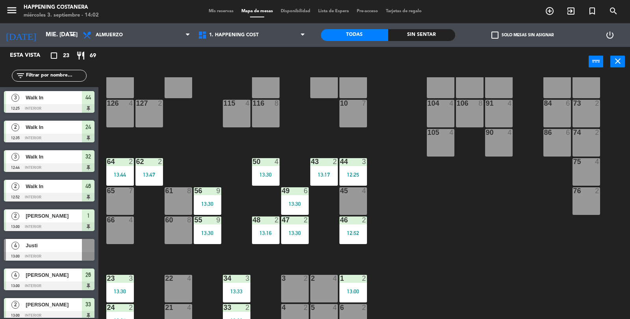
click at [358, 208] on div "45 4" at bounding box center [354, 201] width 28 height 28
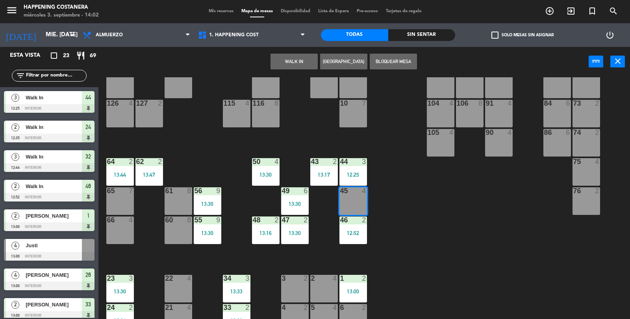
click at [301, 61] on button "WALK IN" at bounding box center [294, 62] width 47 height 16
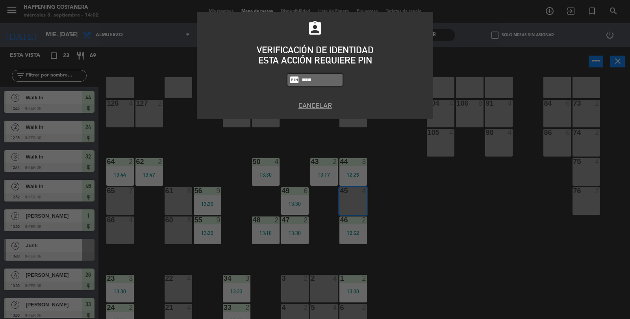
type input "3624"
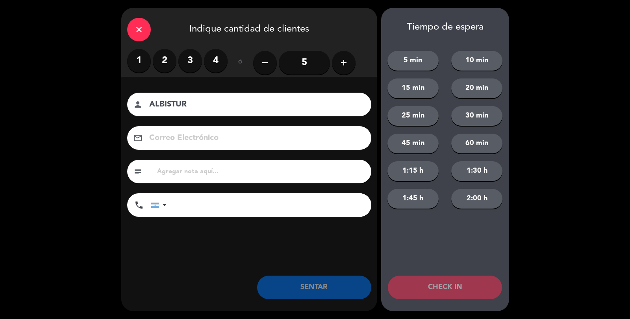
type input "ALBISTUR"
click at [223, 65] on label "4" at bounding box center [216, 61] width 24 height 24
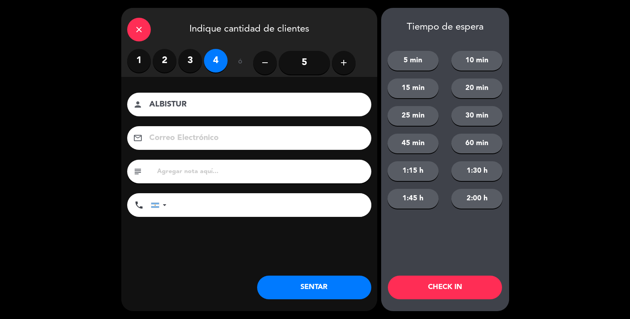
click at [304, 281] on button "SENTAR" at bounding box center [314, 287] width 114 height 24
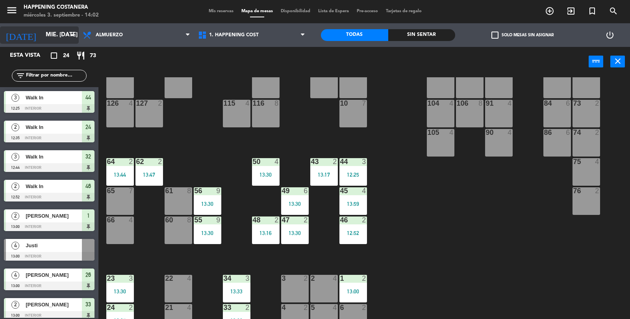
click at [43, 34] on input "mié. [DATE]" at bounding box center [80, 35] width 76 height 15
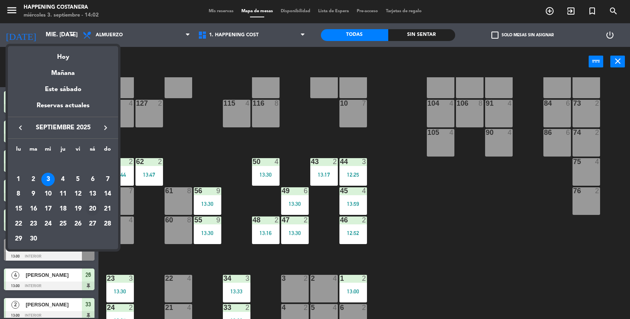
click at [90, 209] on div "20" at bounding box center [92, 208] width 13 height 13
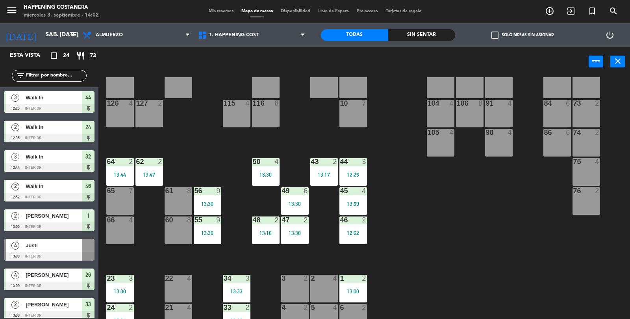
scroll to position [0, 0]
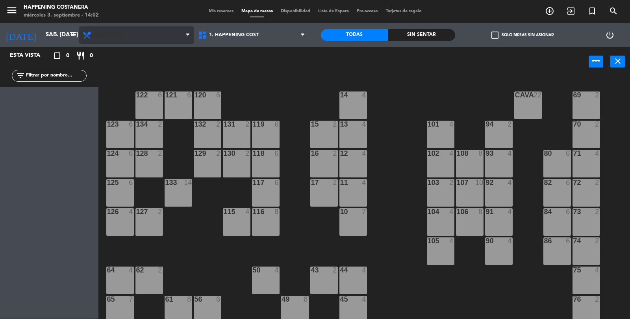
click at [102, 37] on span "Almuerzo" at bounding box center [109, 35] width 27 height 6
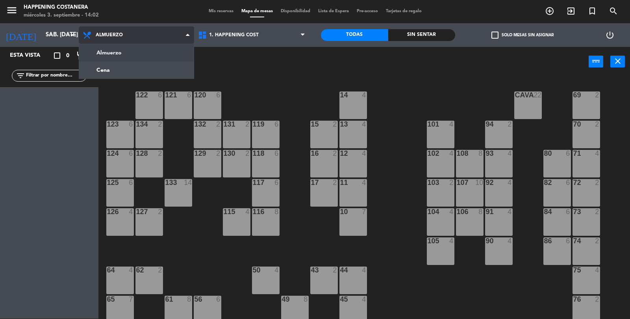
click at [99, 69] on ng-component "menu Happening Costanera miércoles 3. septiembre - 14:02 Mis reservas Mapa de m…" at bounding box center [315, 160] width 630 height 320
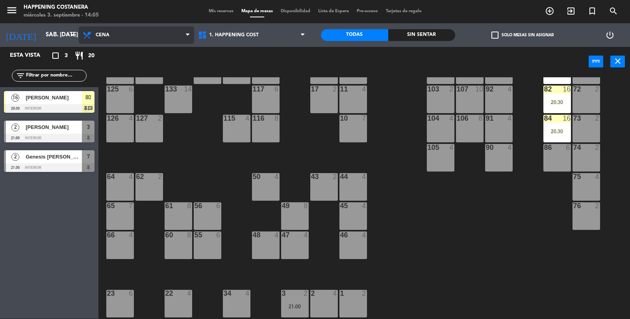
scroll to position [208, 0]
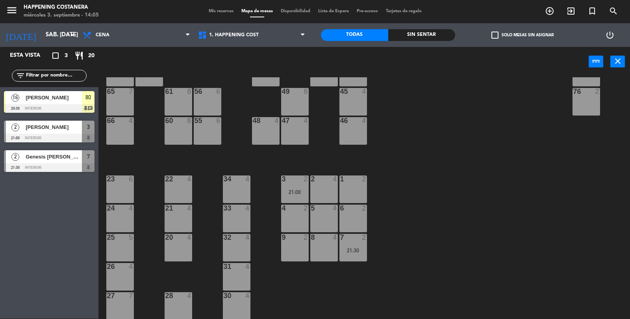
click at [571, 236] on div "69 2 122 6 121 6 120 6 14 4 CAVA 22 101 4 94 2 70 2 123 6 131 2 134 2 132 2 13 …" at bounding box center [368, 198] width 526 height 242
click at [42, 40] on input "sáb. [DATE]" at bounding box center [80, 35] width 76 height 15
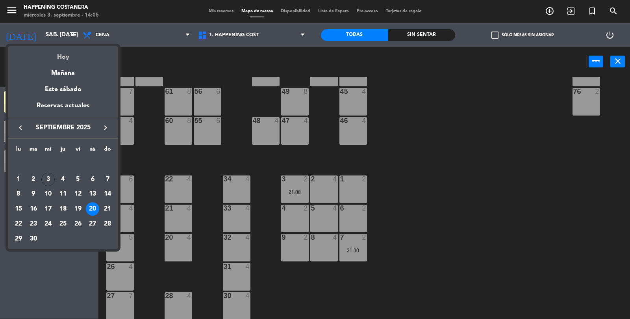
click at [60, 62] on div "Hoy" at bounding box center [63, 54] width 110 height 16
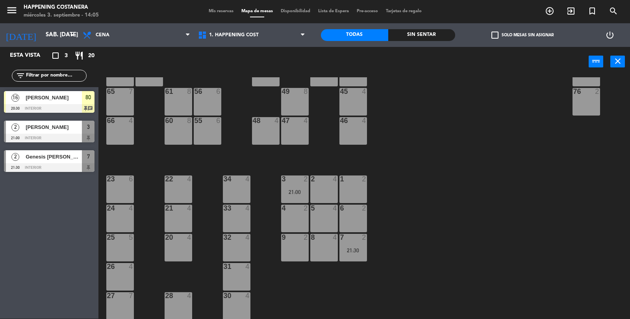
type input "mié. [DATE]"
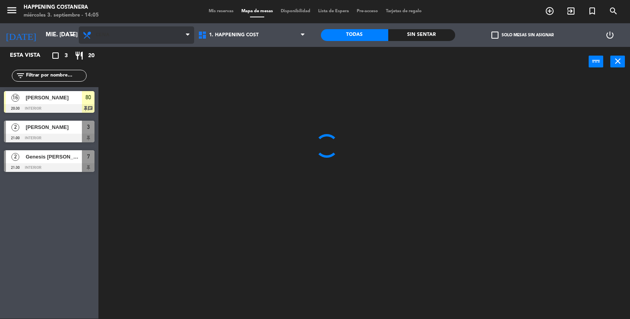
click at [104, 31] on span "Cena" at bounding box center [136, 34] width 115 height 17
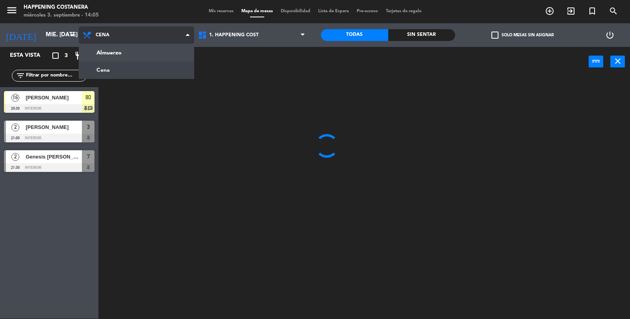
click at [114, 55] on ng-component "menu Happening Costanera miércoles 3. septiembre - 14:05 Mis reservas Mapa de m…" at bounding box center [315, 160] width 630 height 320
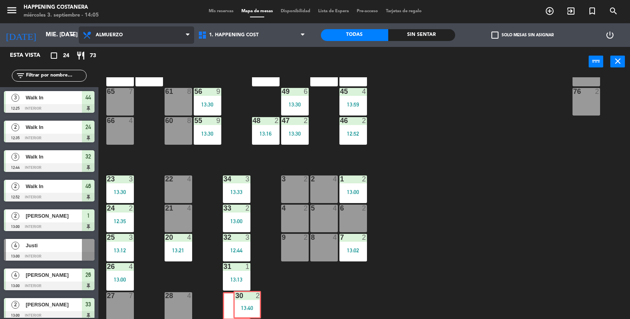
scroll to position [208, 0]
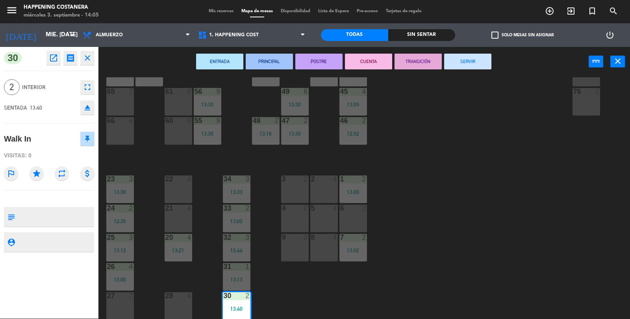
click at [58, 62] on button "open_in_new" at bounding box center [53, 58] width 14 height 14
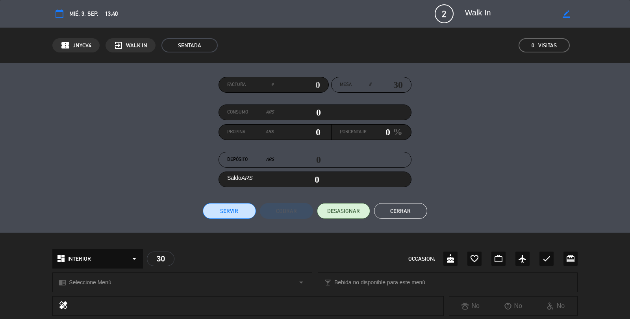
click at [567, 10] on icon "border_color" at bounding box center [566, 13] width 7 height 7
click at [514, 9] on textarea at bounding box center [510, 14] width 90 height 14
type textarea "W"
click at [555, 15] on textarea at bounding box center [510, 14] width 90 height 14
type textarea "[PERSON_NAME]"
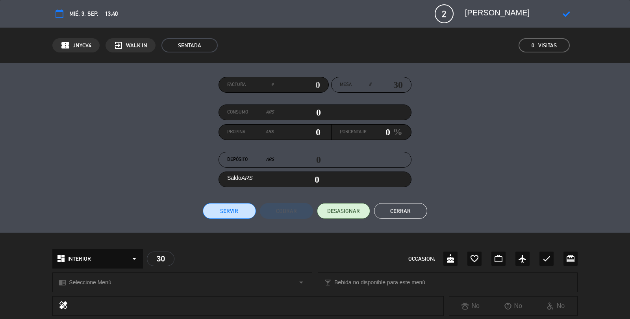
click at [568, 10] on icon at bounding box center [566, 13] width 7 height 7
click at [413, 216] on button "Cerrar" at bounding box center [400, 211] width 53 height 16
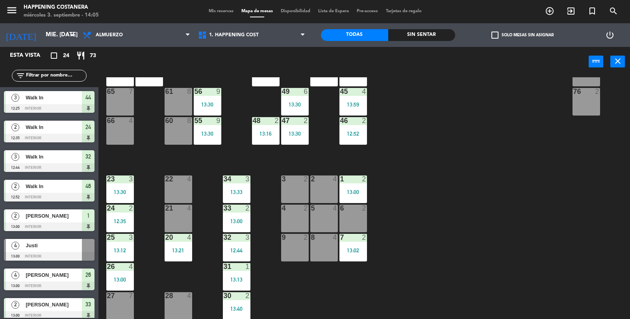
scroll to position [0, 0]
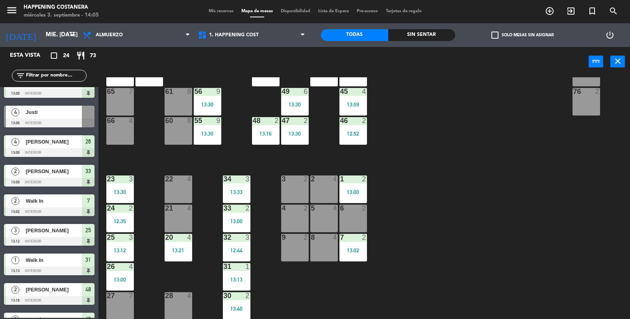
click at [508, 235] on div "69 2 122 6 121 6 120 6 14 4 CAVA 22 101 4 94 2 70 2 123 6 131 2 134 2 132 2 13 …" at bounding box center [368, 198] width 526 height 242
click at [35, 77] on input "text" at bounding box center [55, 75] width 61 height 9
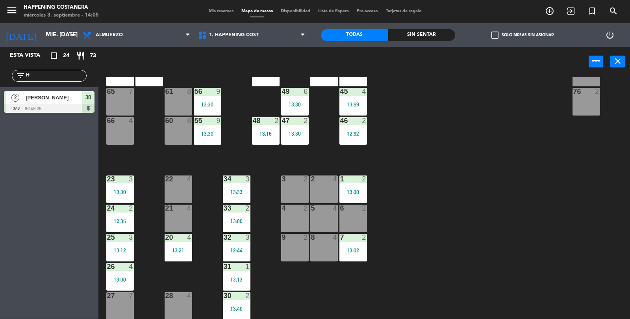
scroll to position [0, 0]
type input "H"
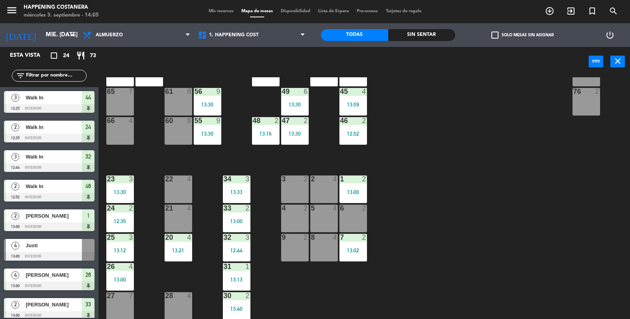
click at [584, 235] on div "69 2 122 6 121 6 120 6 14 4 CAVA 22 101 4 94 2 70 2 123 6 131 2 134 2 132 2 13 …" at bounding box center [368, 198] width 526 height 242
click at [45, 75] on input "text" at bounding box center [55, 75] width 61 height 9
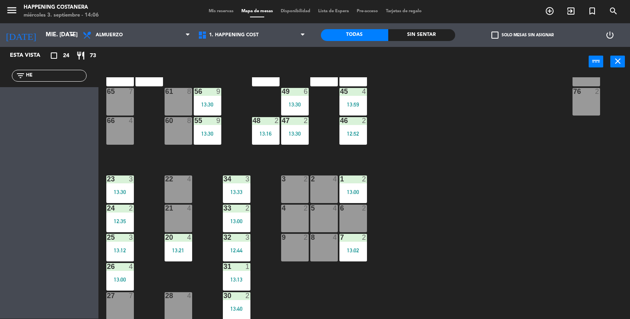
type input "H"
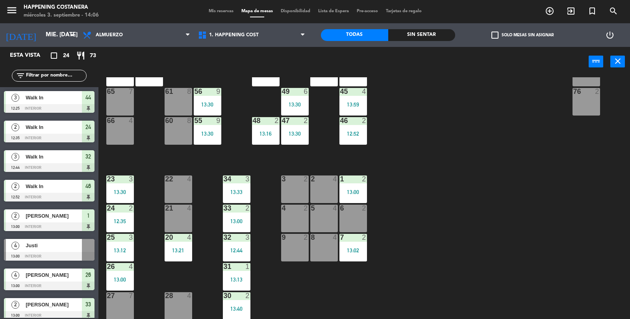
click at [304, 90] on div "6" at bounding box center [306, 91] width 5 height 7
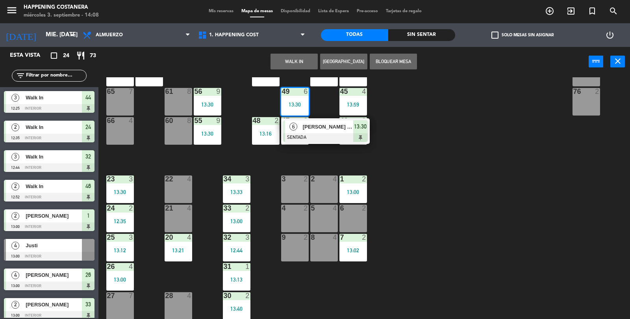
click at [550, 13] on icon "add_circle_outline" at bounding box center [549, 10] width 9 height 9
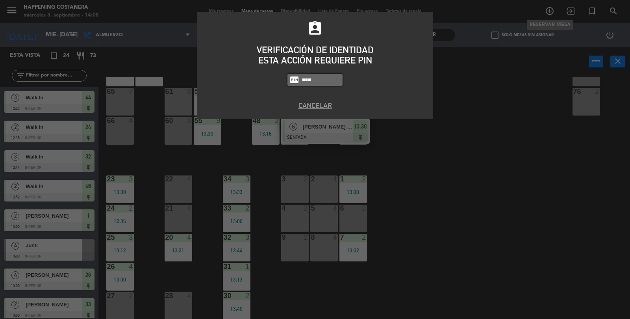
type input "6437"
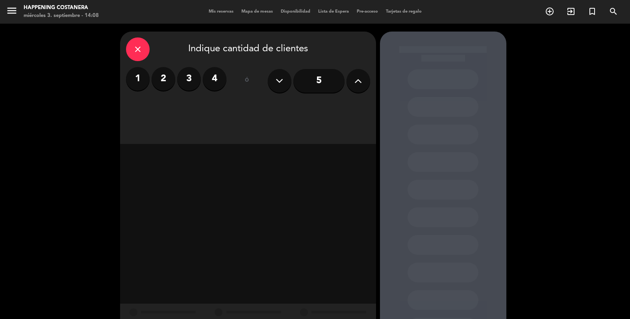
click at [366, 80] on button at bounding box center [359, 81] width 24 height 24
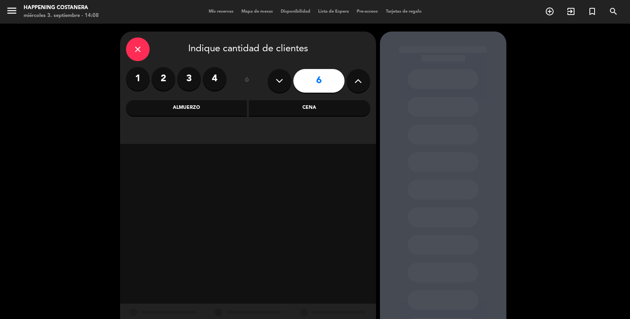
click at [363, 80] on button at bounding box center [359, 81] width 24 height 24
click at [363, 82] on button at bounding box center [359, 81] width 24 height 24
click at [361, 78] on icon at bounding box center [358, 81] width 7 height 12
click at [359, 76] on icon at bounding box center [358, 81] width 7 height 12
click at [358, 80] on icon at bounding box center [358, 81] width 7 height 12
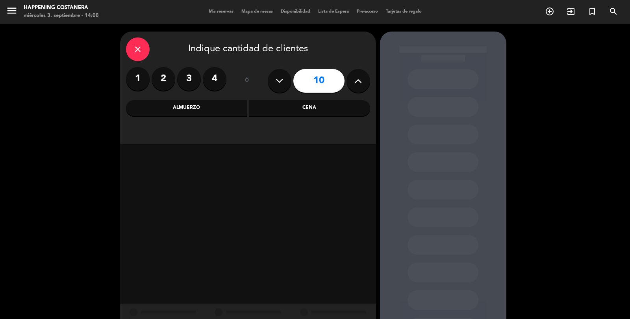
type input "11"
click at [190, 109] on div "Almuerzo" at bounding box center [186, 108] width 121 height 16
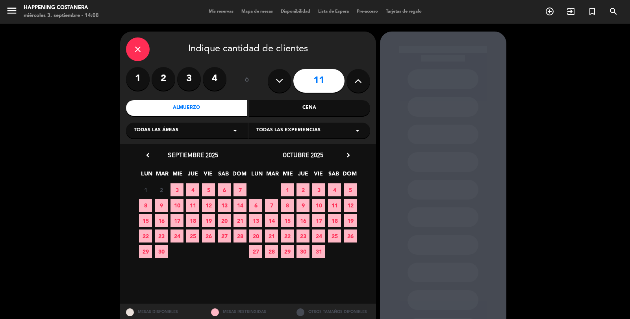
click at [160, 239] on span "23" at bounding box center [161, 235] width 13 height 13
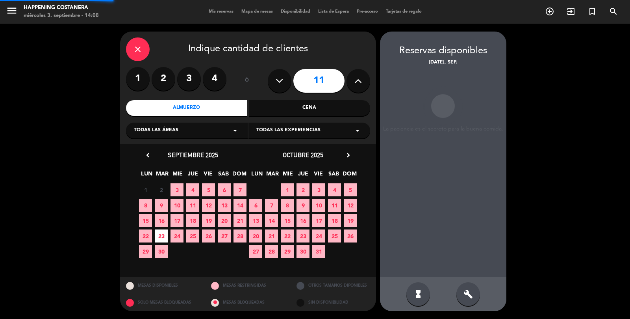
scroll to position [32, 0]
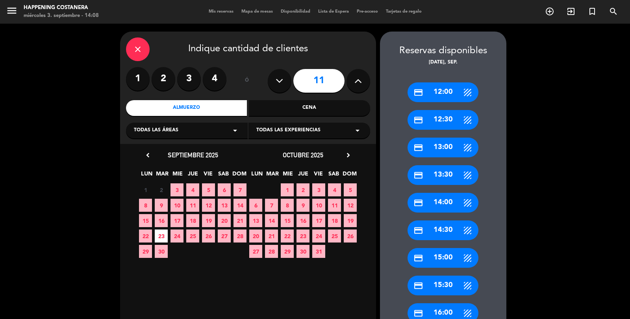
click at [447, 138] on div "credit_card 13:00" at bounding box center [443, 148] width 71 height 20
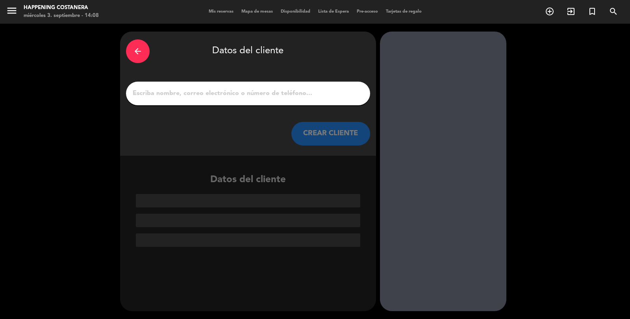
click at [198, 82] on div at bounding box center [248, 94] width 244 height 24
click at [268, 95] on input "1" at bounding box center [248, 93] width 232 height 11
type input "p"
type input "O"
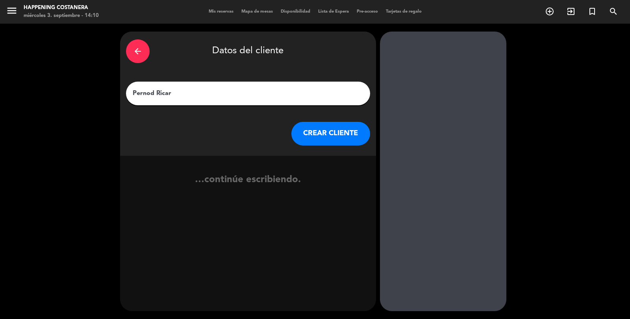
type input "Pernod [PERSON_NAME]"
click at [342, 136] on button "CREAR CLIENTE" at bounding box center [331, 134] width 79 height 24
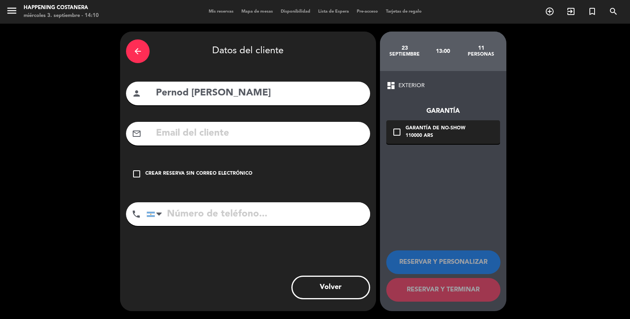
click at [139, 182] on div "check_box_outline_blank Crear reserva sin correo electrónico" at bounding box center [248, 174] width 244 height 24
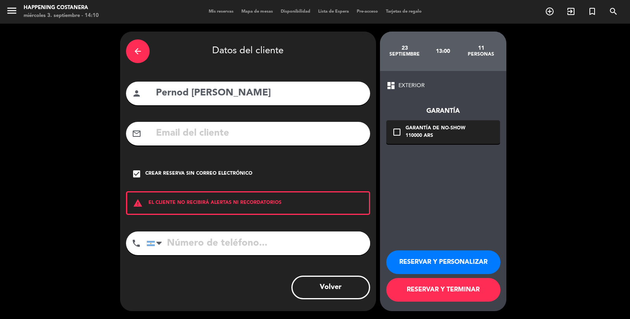
click at [442, 301] on button "RESERVAR Y TERMINAR" at bounding box center [444, 290] width 114 height 24
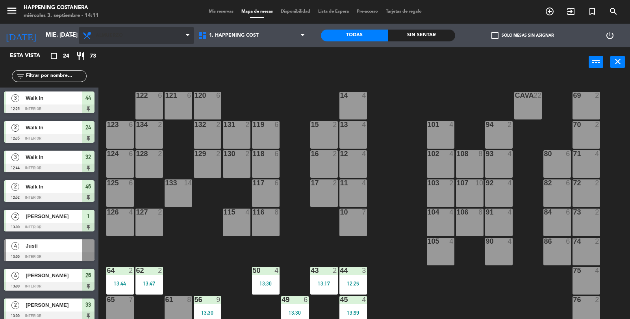
click at [119, 43] on span "Almuerzo" at bounding box center [136, 35] width 115 height 17
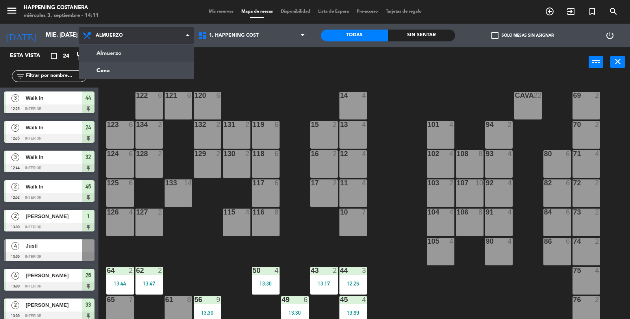
click at [140, 53] on ng-component "menu Happening Costanera miércoles 3. septiembre - 14:11 Mis reservas Mapa de m…" at bounding box center [315, 178] width 630 height 357
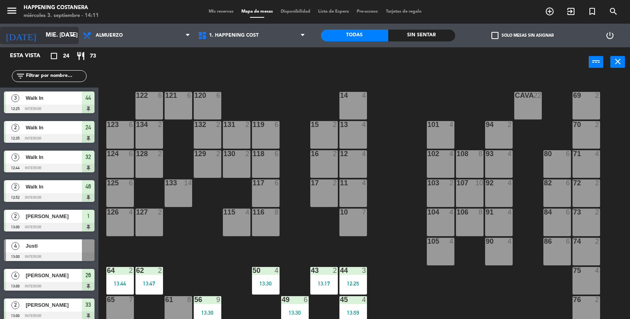
click at [42, 32] on input "mié. [DATE]" at bounding box center [80, 35] width 76 height 15
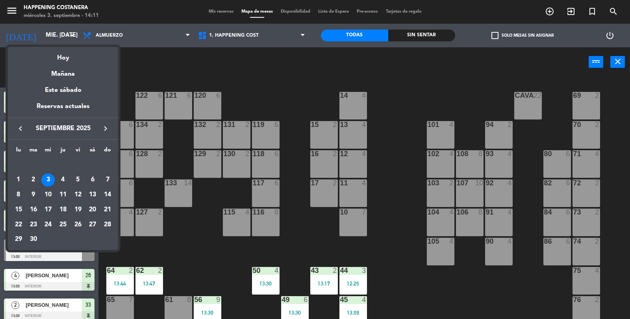
click at [30, 223] on div "23" at bounding box center [33, 224] width 13 height 13
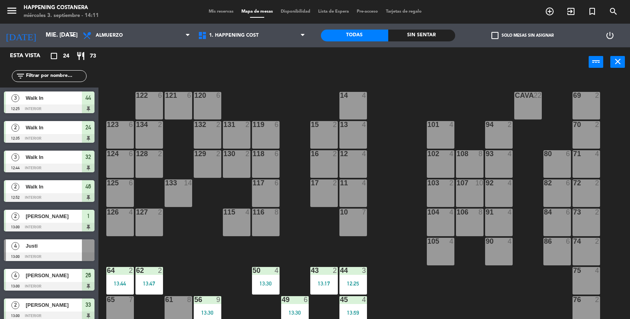
type input "[DATE] sep."
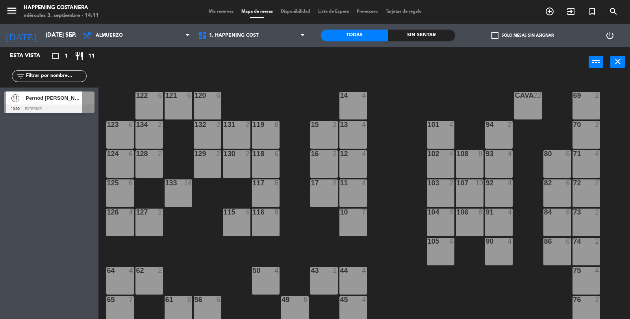
click at [61, 103] on div "Pernod [PERSON_NAME]" at bounding box center [53, 97] width 57 height 13
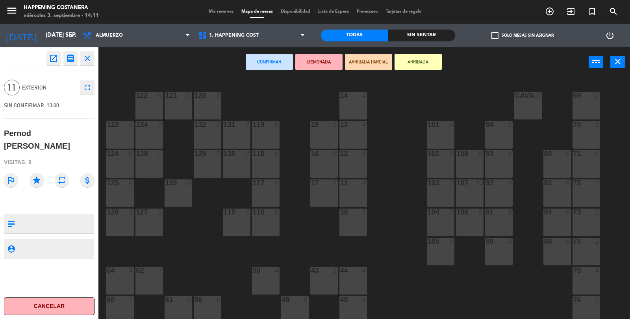
click at [51, 63] on button "open_in_new" at bounding box center [53, 58] width 14 height 14
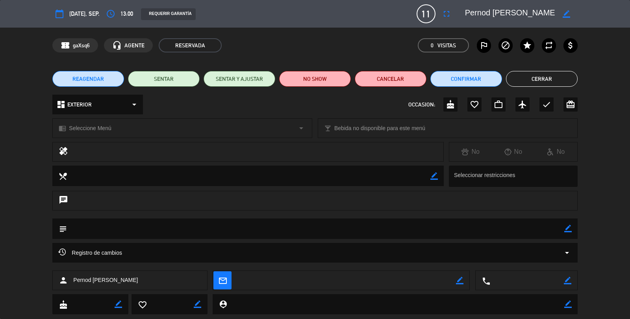
click at [567, 11] on icon "border_color" at bounding box center [566, 13] width 7 height 7
type textarea "[PERSON_NAME]- grupo usa"
click at [567, 10] on icon at bounding box center [566, 13] width 7 height 7
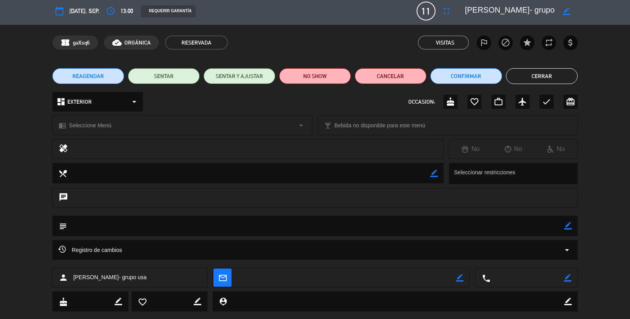
scroll to position [4, 0]
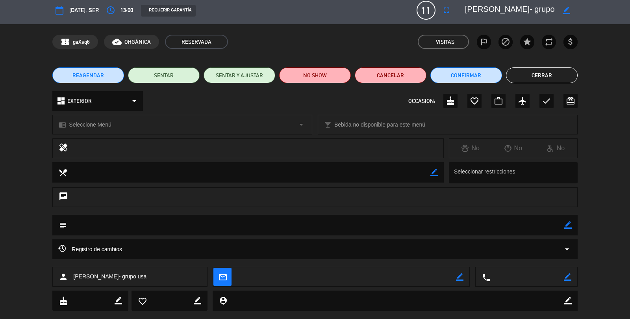
click at [568, 228] on icon "border_color" at bounding box center [568, 224] width 7 height 7
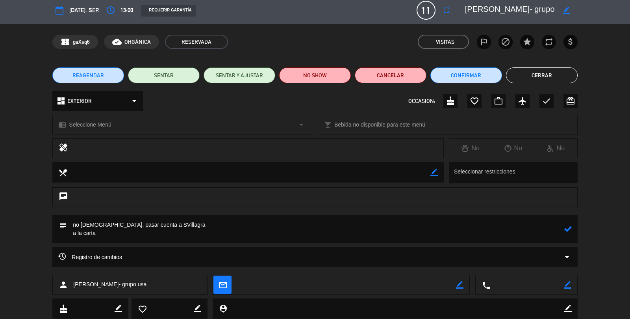
type textarea "no [DEMOGRAPHIC_DATA], pasar cuenta a SVillagra a la carta"
click at [568, 231] on icon at bounding box center [568, 228] width 7 height 7
click at [555, 78] on button "Cerrar" at bounding box center [542, 75] width 72 height 16
